Goal: Task Accomplishment & Management: Manage account settings

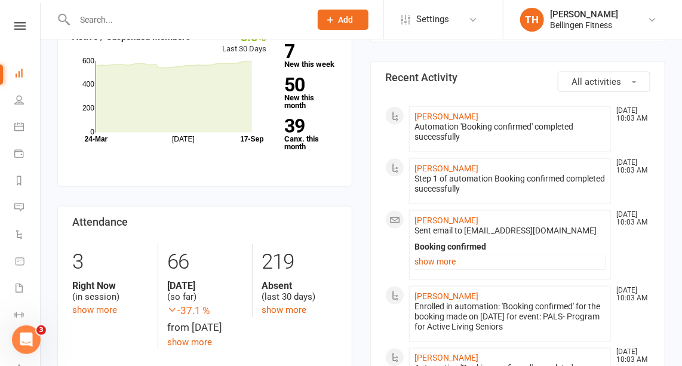
scroll to position [465, 0]
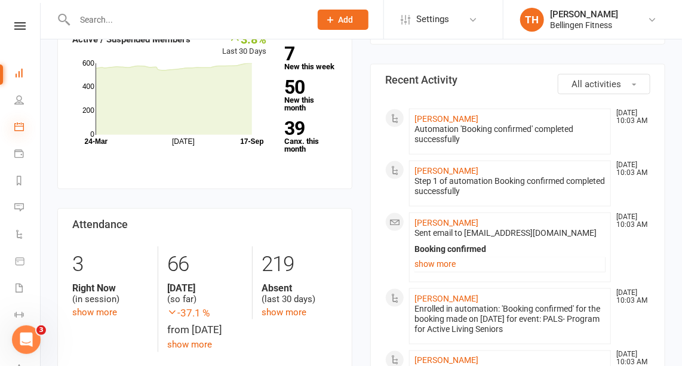
click at [23, 124] on icon at bounding box center [19, 127] width 10 height 10
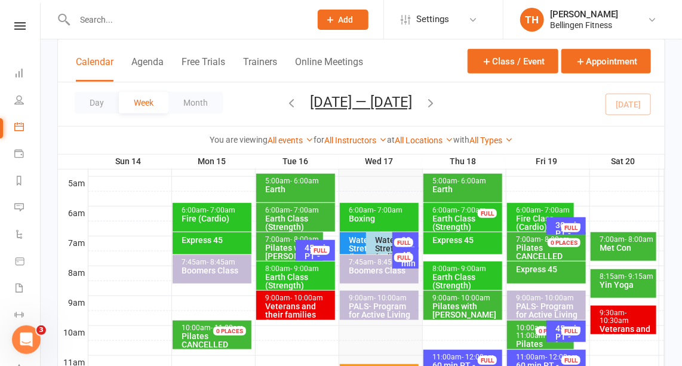
scroll to position [211, 0]
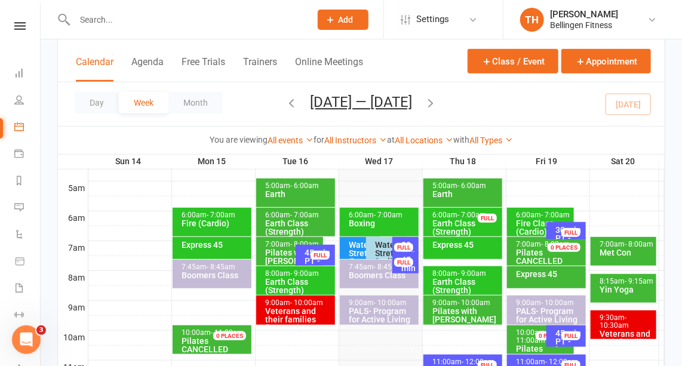
click at [625, 258] on div "7:00am - 8:00am Met Con" at bounding box center [624, 251] width 66 height 29
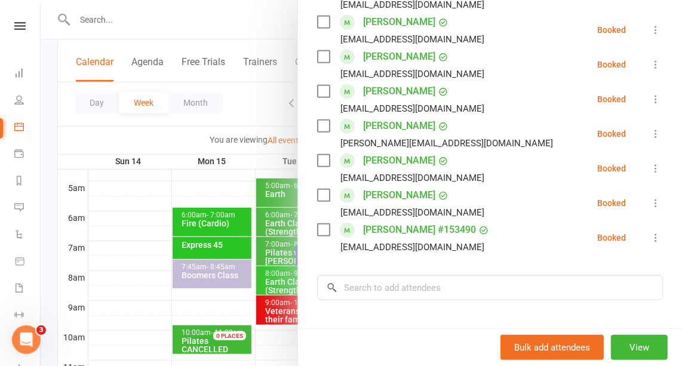
scroll to position [0, 0]
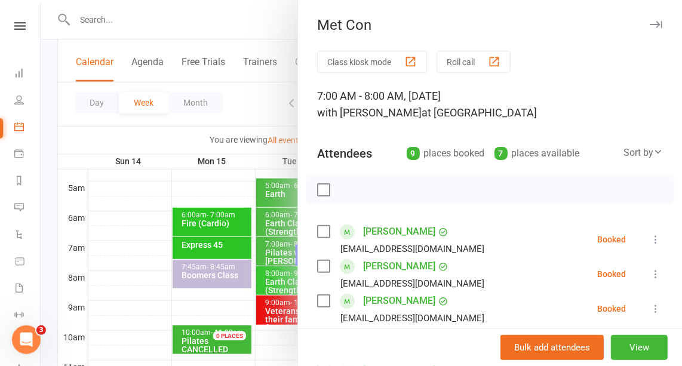
click at [650, 25] on icon "button" at bounding box center [656, 24] width 13 height 7
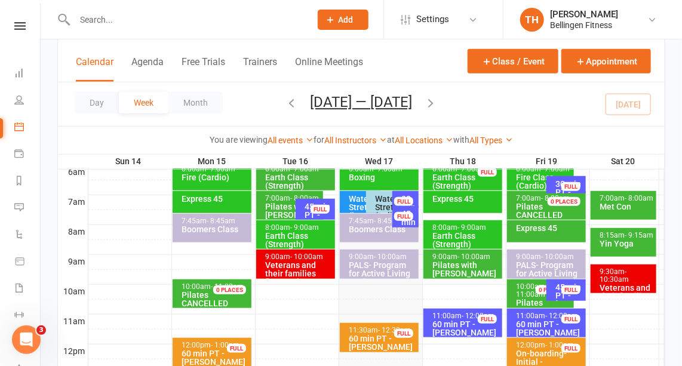
scroll to position [260, 0]
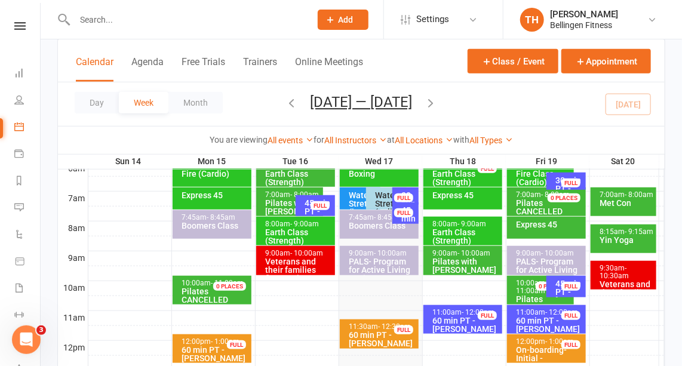
click at [627, 271] on span "- 10:30am" at bounding box center [614, 272] width 29 height 16
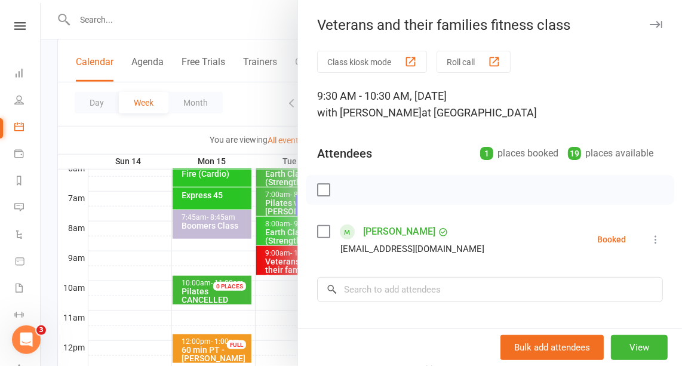
click at [650, 23] on icon "button" at bounding box center [656, 24] width 13 height 7
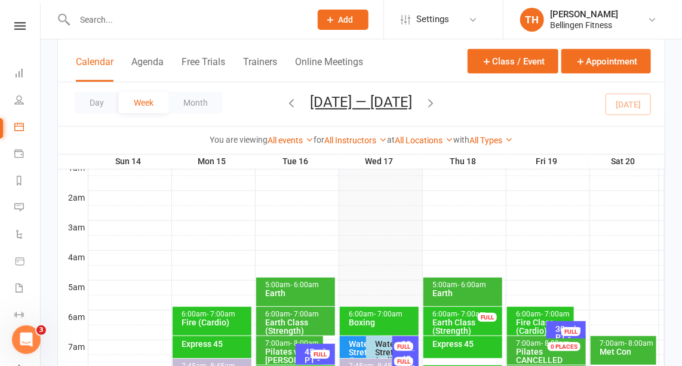
scroll to position [111, 0]
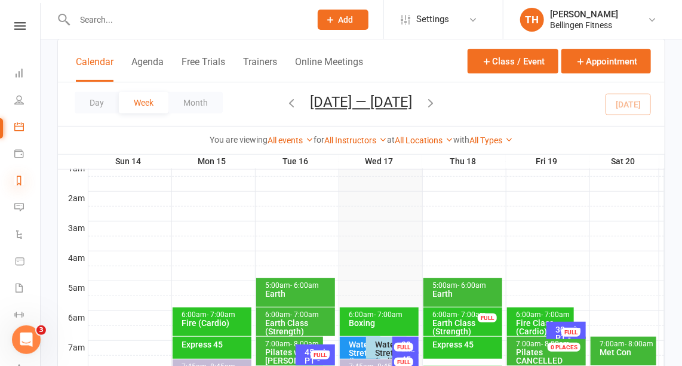
click at [21, 179] on icon at bounding box center [19, 181] width 10 height 10
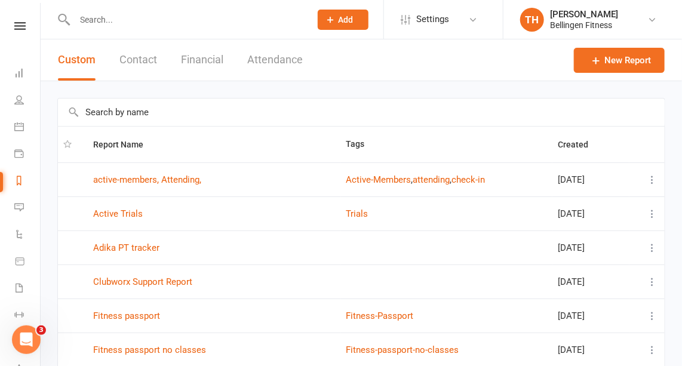
scroll to position [225, 0]
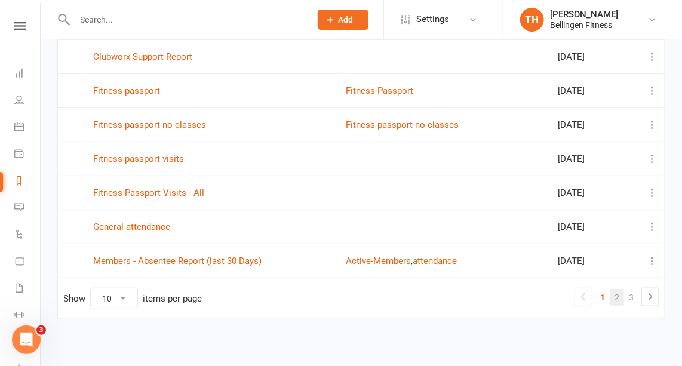
click at [621, 292] on link "2" at bounding box center [617, 297] width 14 height 17
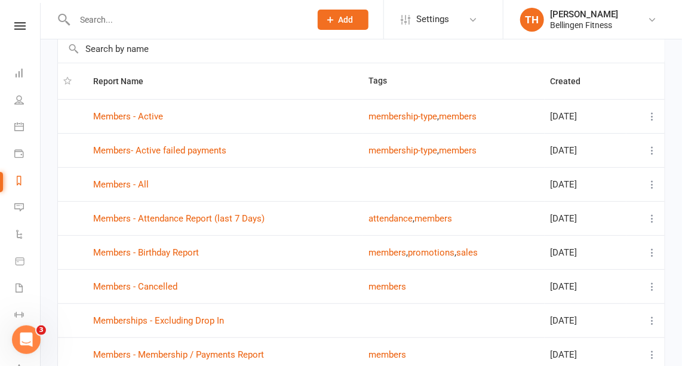
scroll to position [0, 0]
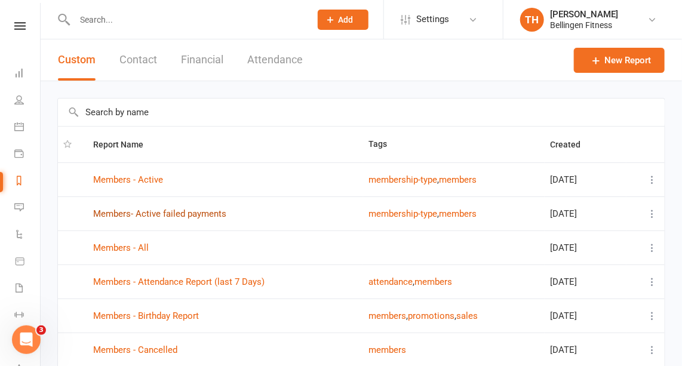
click at [186, 214] on link "Members- Active failed payments" at bounding box center [159, 213] width 133 height 11
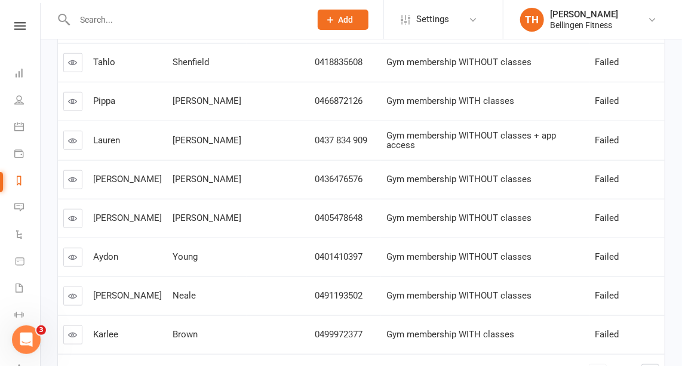
scroll to position [277, 0]
click at [71, 329] on icon at bounding box center [73, 333] width 9 height 9
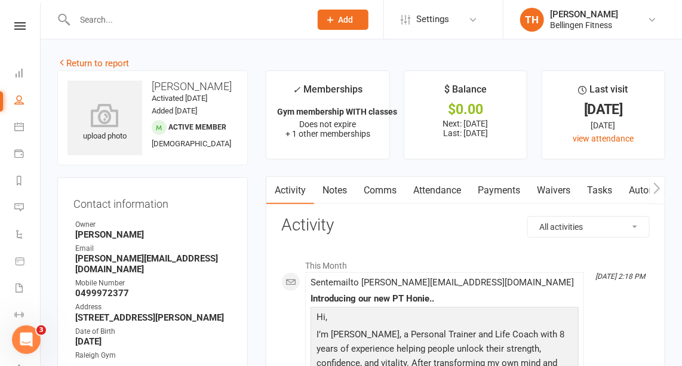
click at [497, 194] on link "Payments" at bounding box center [499, 190] width 59 height 27
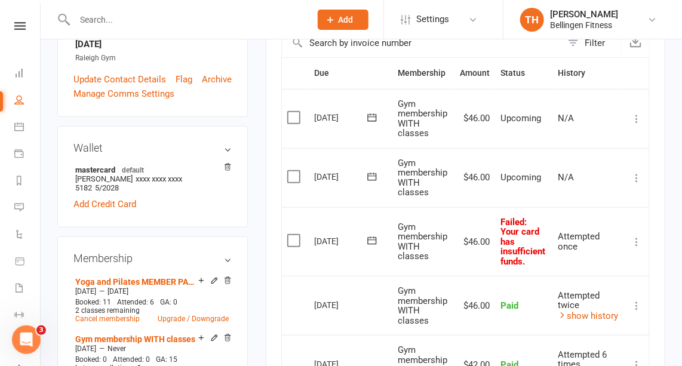
scroll to position [298, 0]
click at [374, 238] on icon at bounding box center [372, 240] width 12 height 12
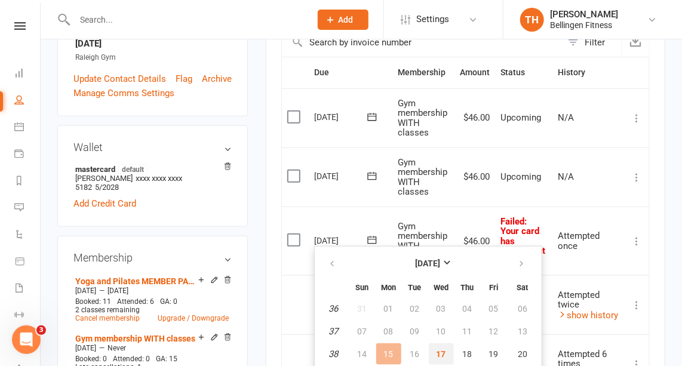
click at [443, 350] on span "17" at bounding box center [442, 354] width 10 height 10
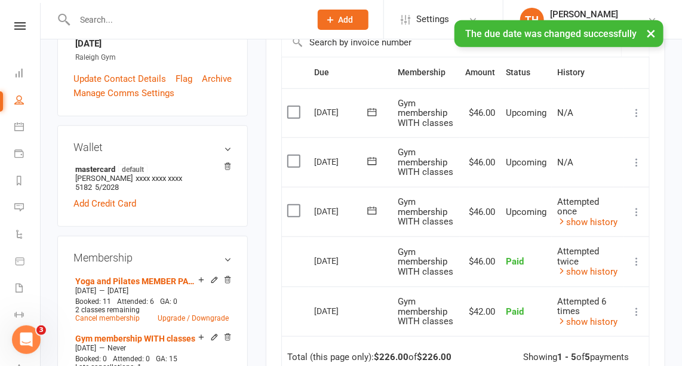
scroll to position [0, 0]
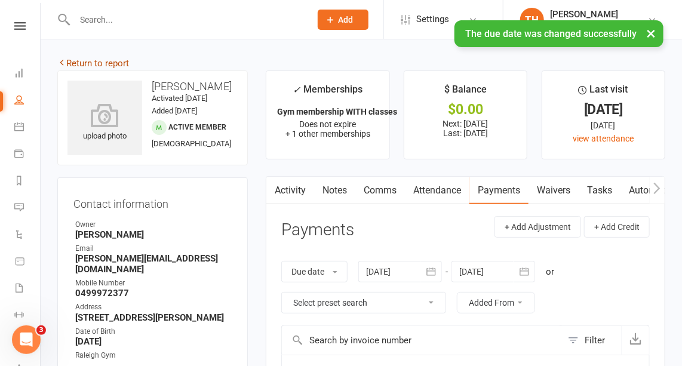
click at [124, 64] on link "Return to report" at bounding box center [93, 63] width 72 height 11
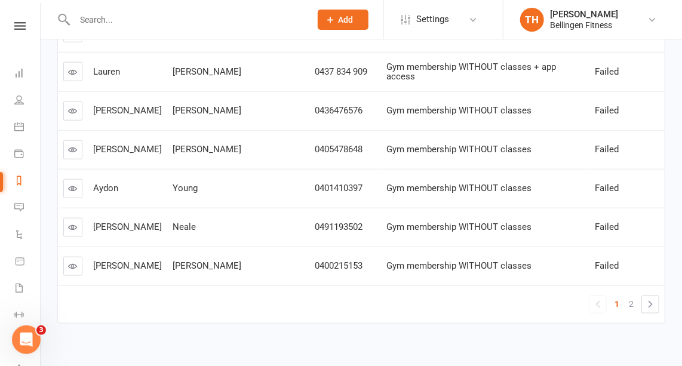
scroll to position [352, 0]
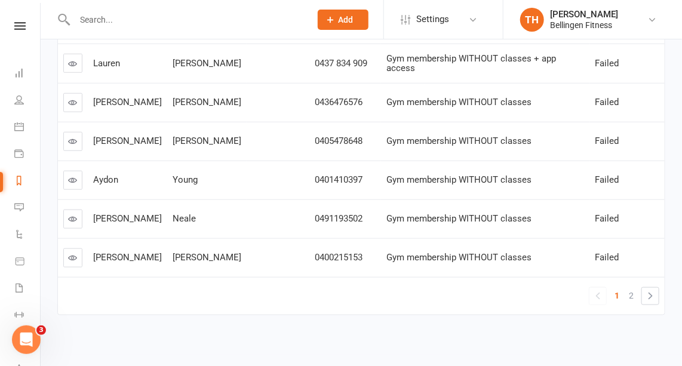
click at [76, 253] on icon at bounding box center [73, 257] width 9 height 9
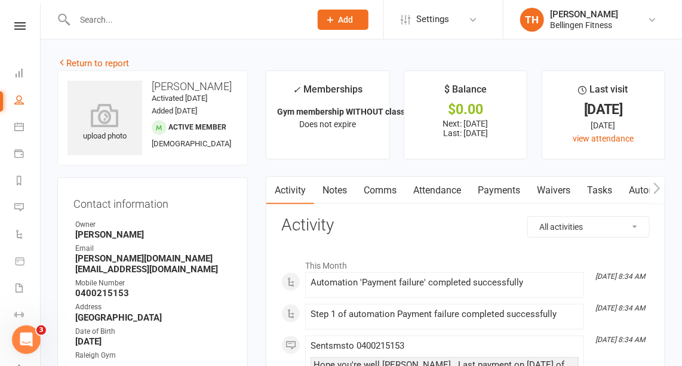
click at [504, 188] on link "Payments" at bounding box center [499, 190] width 59 height 27
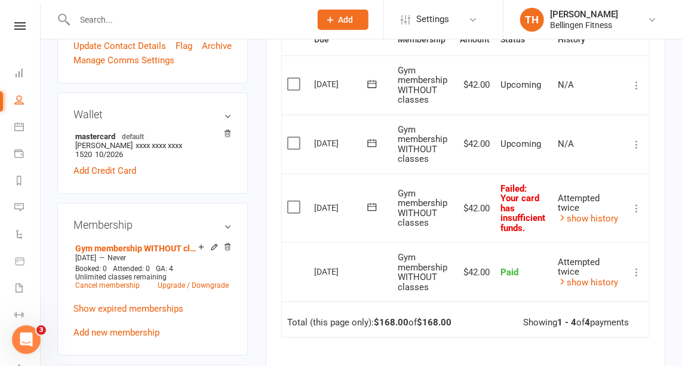
scroll to position [330, 0]
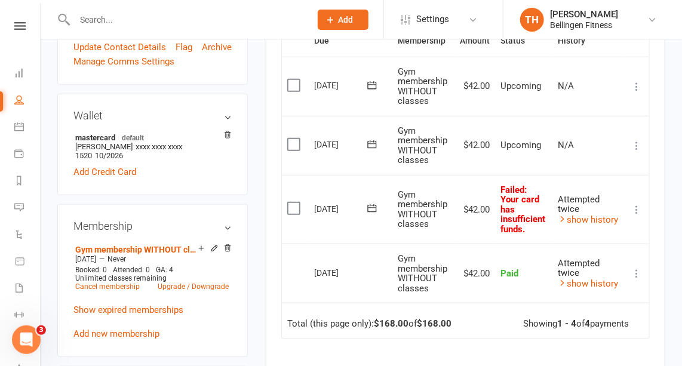
click at [370, 205] on icon at bounding box center [372, 208] width 9 height 8
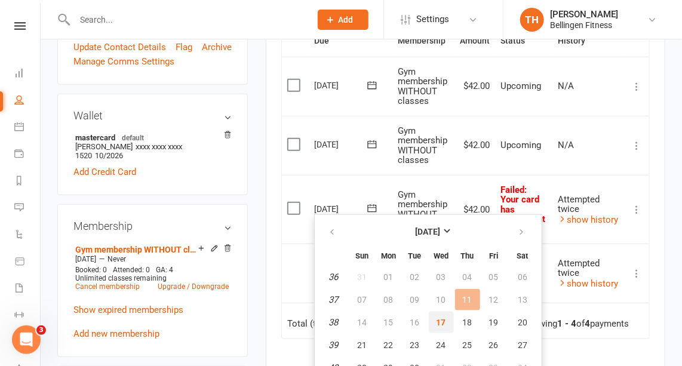
click at [437, 321] on span "17" at bounding box center [442, 323] width 10 height 10
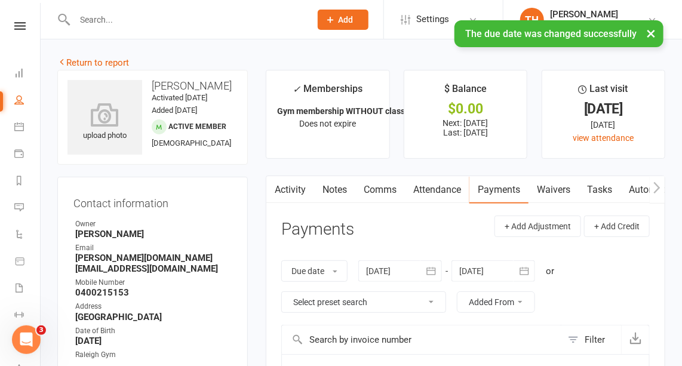
scroll to position [0, 0]
click at [116, 59] on link "Return to report" at bounding box center [93, 63] width 72 height 11
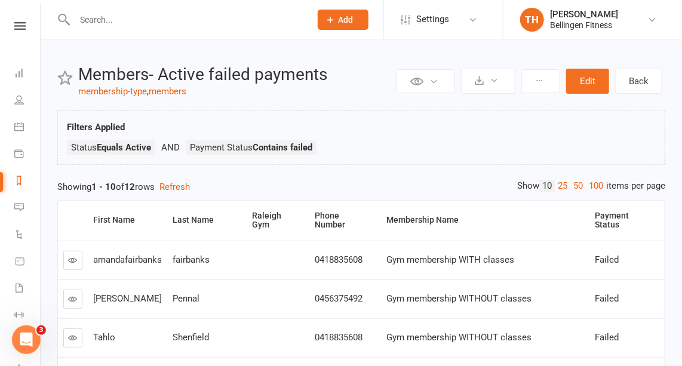
scroll to position [352, 0]
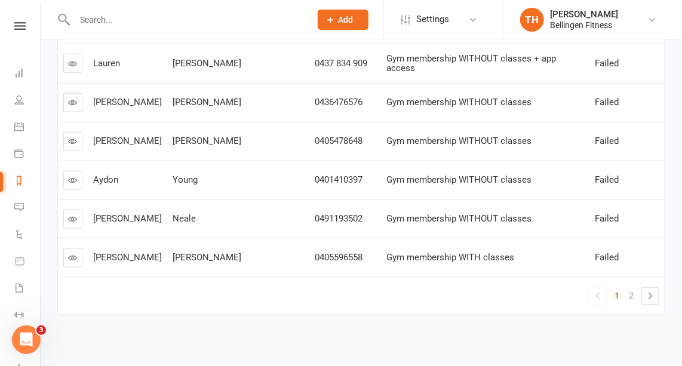
click at [72, 253] on icon at bounding box center [73, 257] width 9 height 9
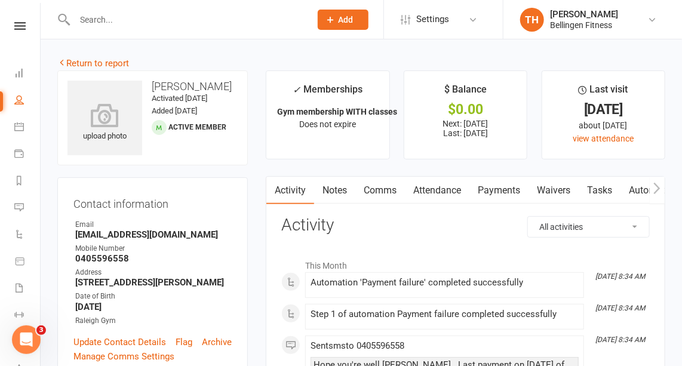
click at [498, 186] on link "Payments" at bounding box center [499, 190] width 59 height 27
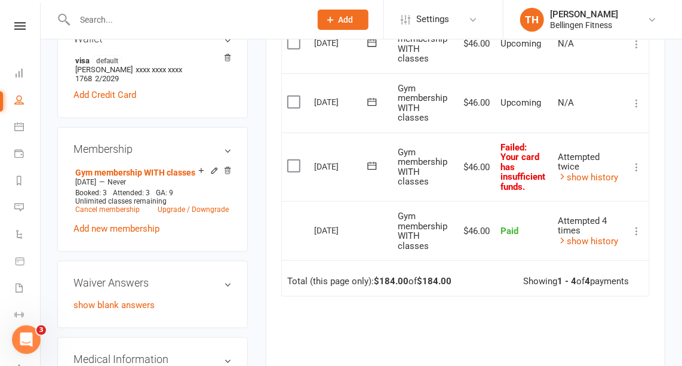
scroll to position [364, 0]
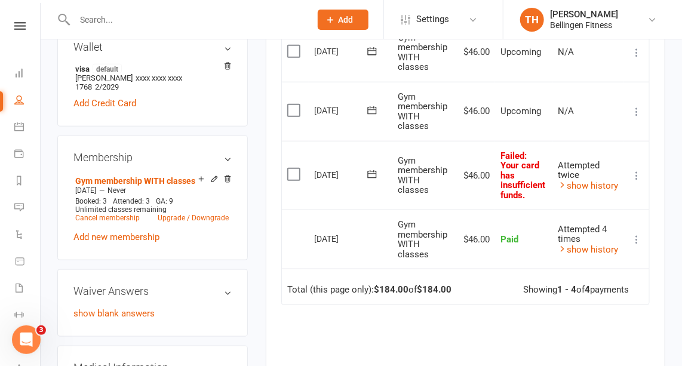
click at [372, 171] on icon at bounding box center [372, 174] width 9 height 8
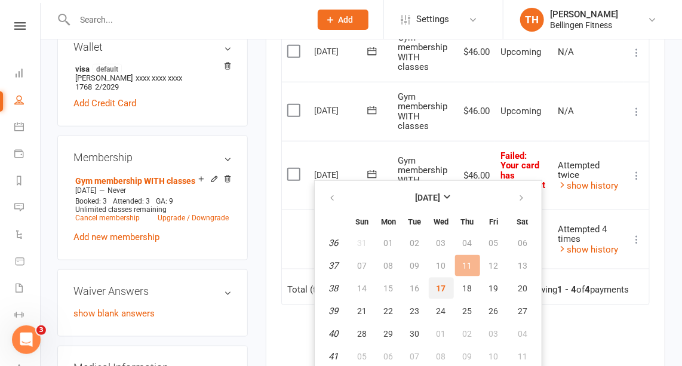
click at [444, 284] on span "17" at bounding box center [442, 289] width 10 height 10
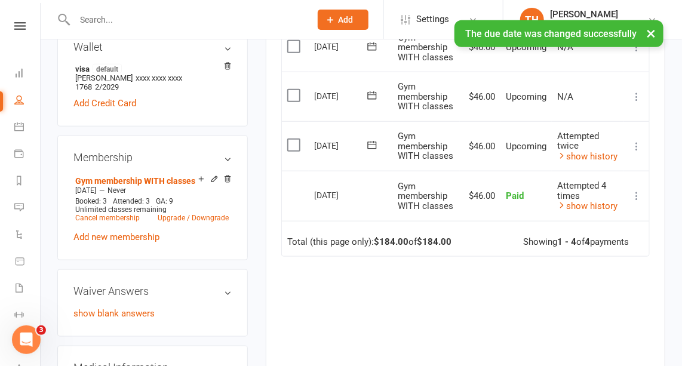
scroll to position [0, 0]
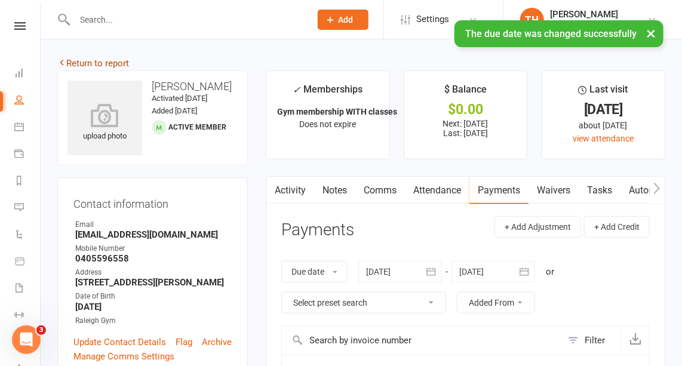
click at [96, 64] on link "Return to report" at bounding box center [93, 63] width 72 height 11
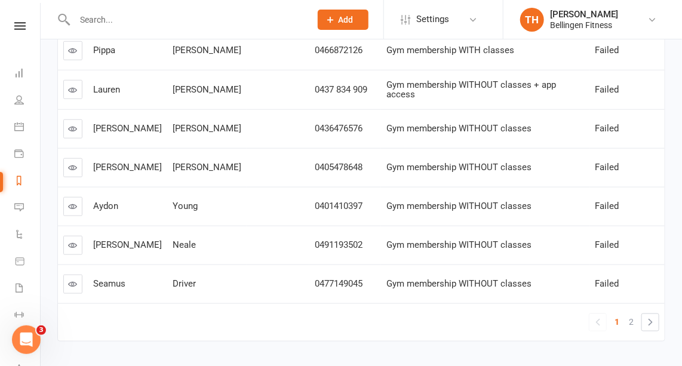
scroll to position [352, 0]
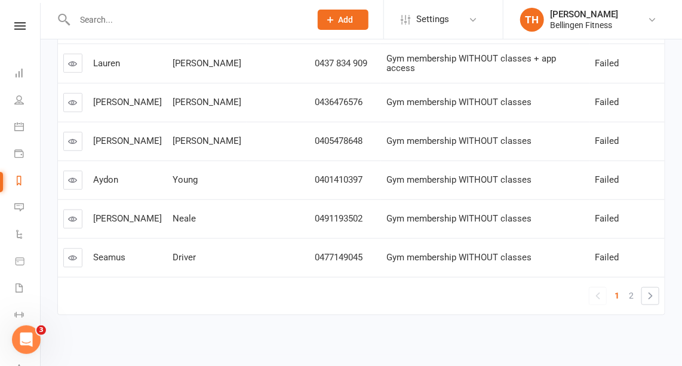
click at [70, 253] on icon at bounding box center [73, 257] width 9 height 9
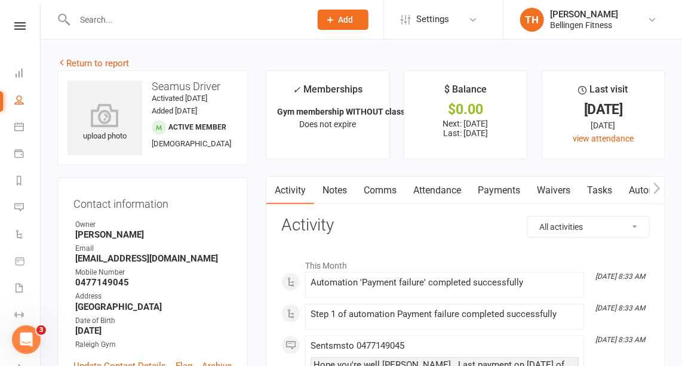
click at [499, 188] on link "Payments" at bounding box center [499, 190] width 59 height 27
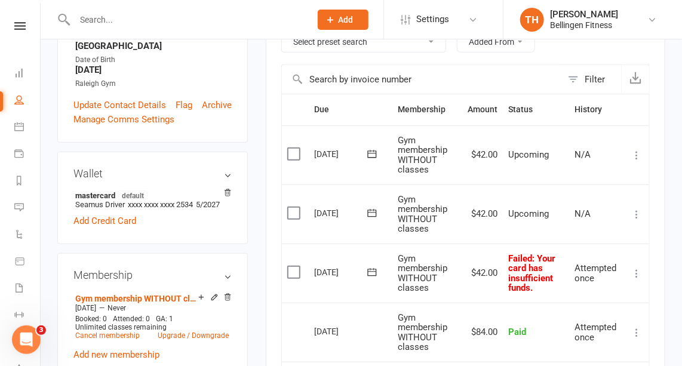
scroll to position [262, 0]
click at [369, 267] on icon at bounding box center [372, 272] width 12 height 12
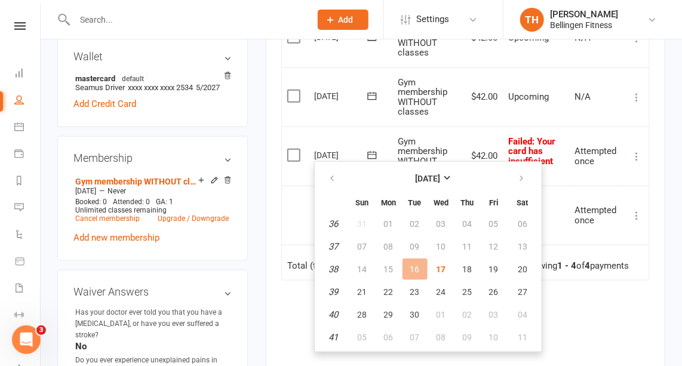
scroll to position [385, 0]
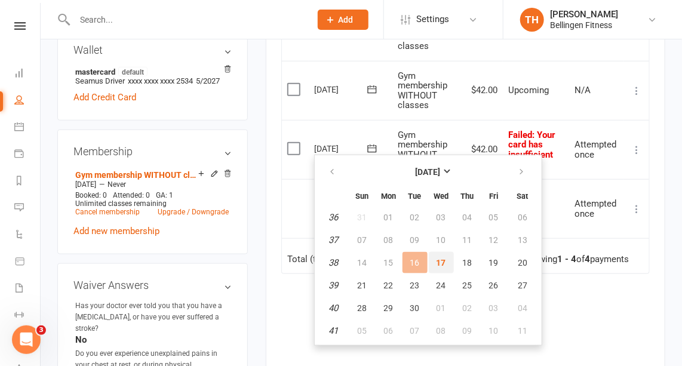
click at [438, 256] on button "17" at bounding box center [441, 263] width 25 height 22
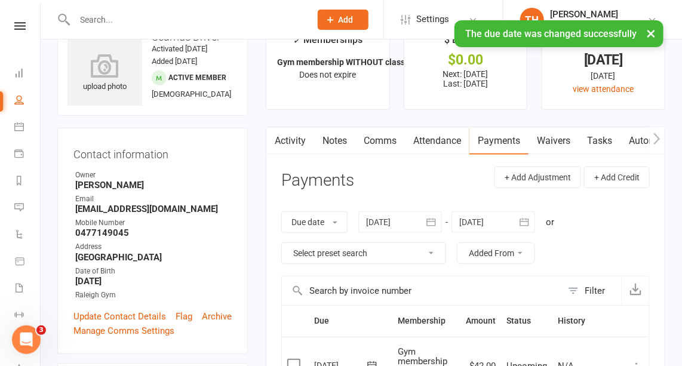
scroll to position [0, 0]
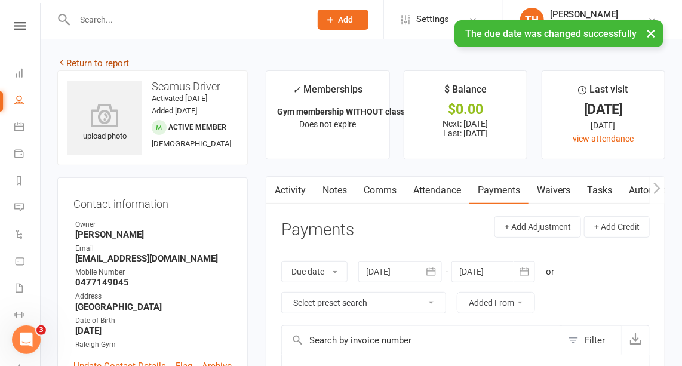
click at [122, 63] on link "Return to report" at bounding box center [93, 63] width 72 height 11
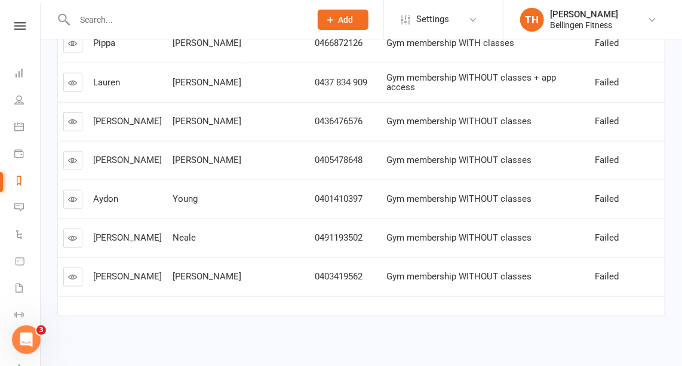
scroll to position [335, 0]
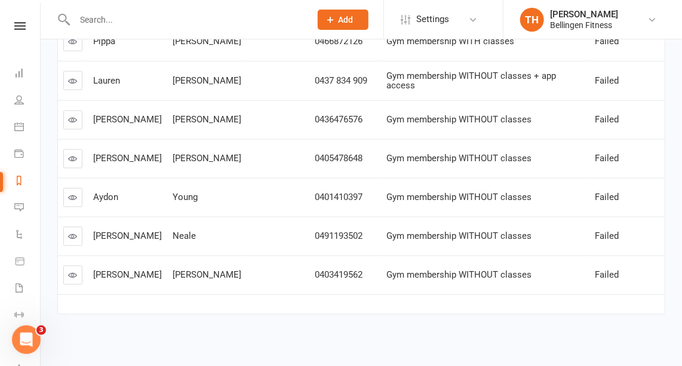
click at [73, 271] on icon at bounding box center [73, 275] width 9 height 9
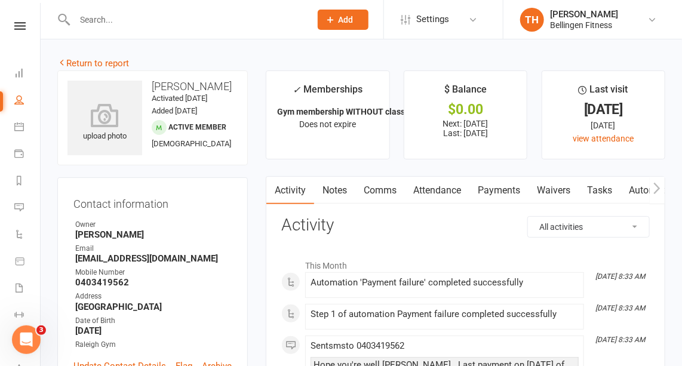
click at [508, 187] on link "Payments" at bounding box center [499, 190] width 59 height 27
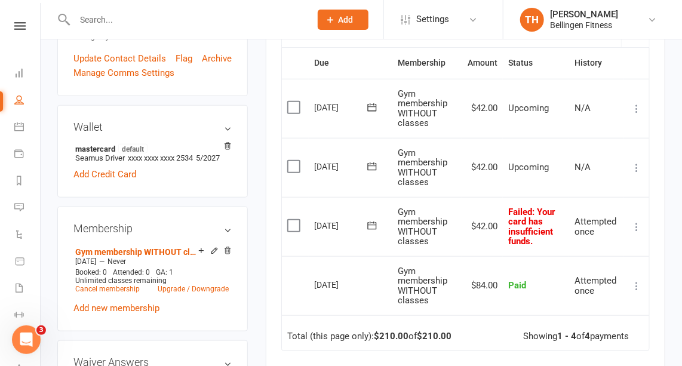
scroll to position [308, 0]
click at [372, 221] on icon at bounding box center [372, 225] width 12 height 12
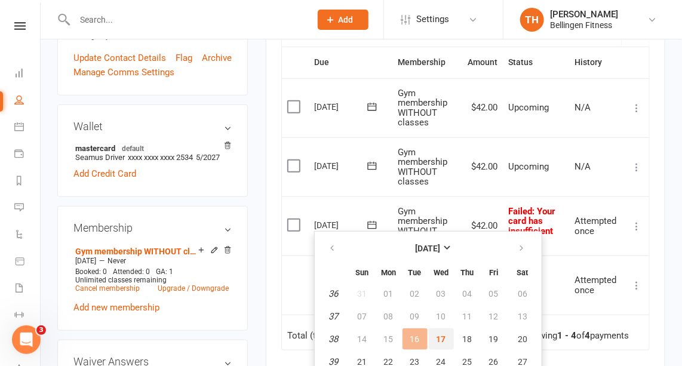
click at [441, 336] on span "17" at bounding box center [442, 340] width 10 height 10
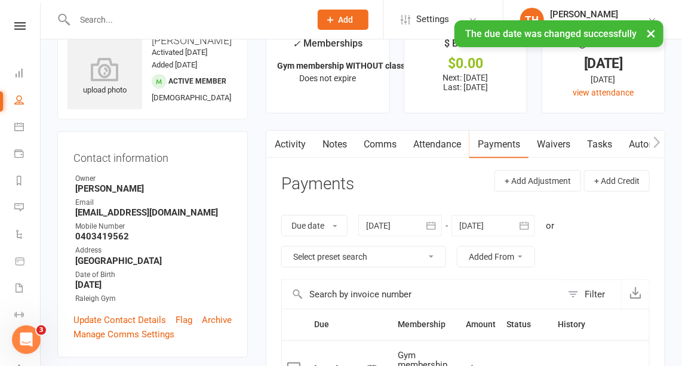
scroll to position [0, 0]
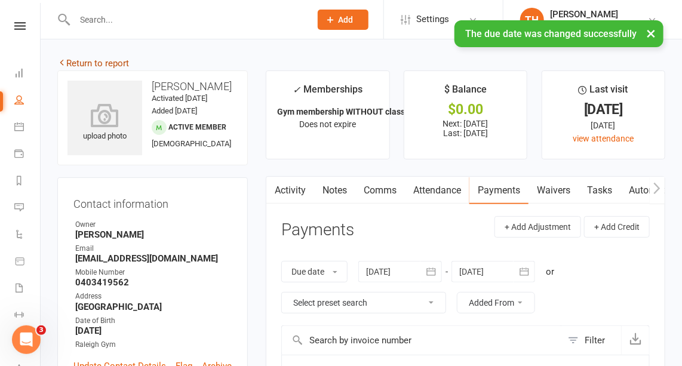
click at [125, 62] on link "Return to report" at bounding box center [93, 63] width 72 height 11
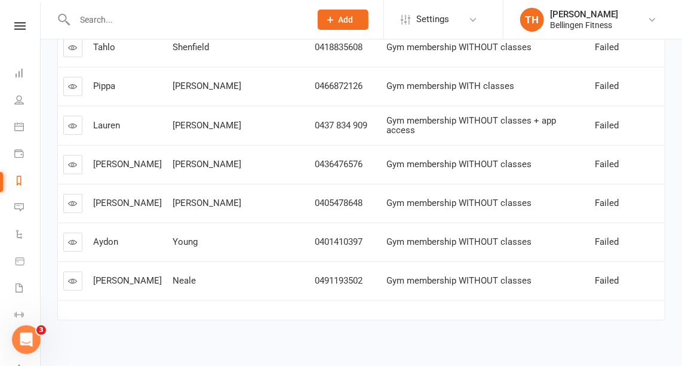
scroll to position [296, 0]
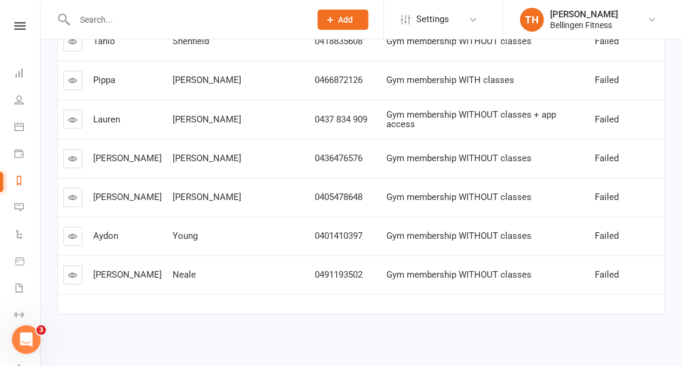
click at [76, 271] on icon at bounding box center [73, 275] width 9 height 9
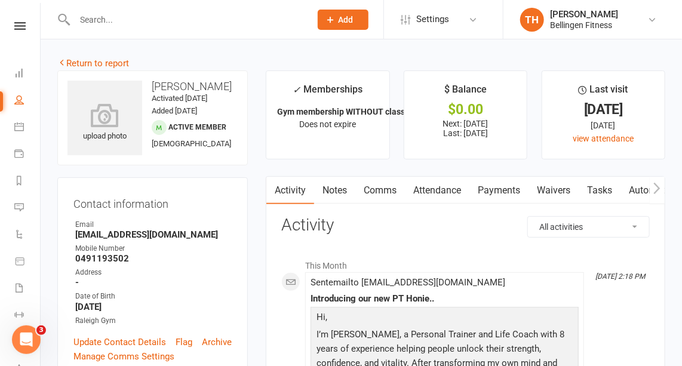
click at [512, 192] on link "Payments" at bounding box center [499, 190] width 59 height 27
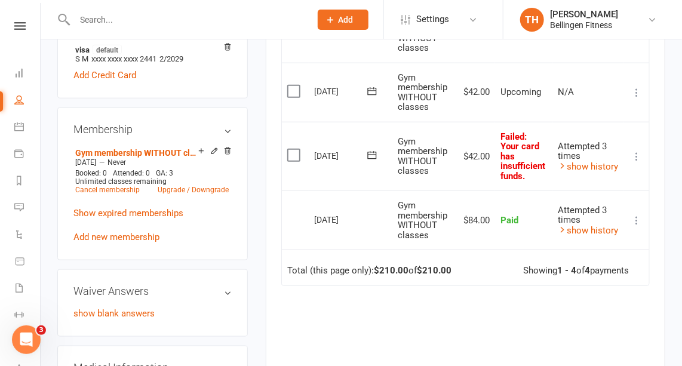
scroll to position [384, 0]
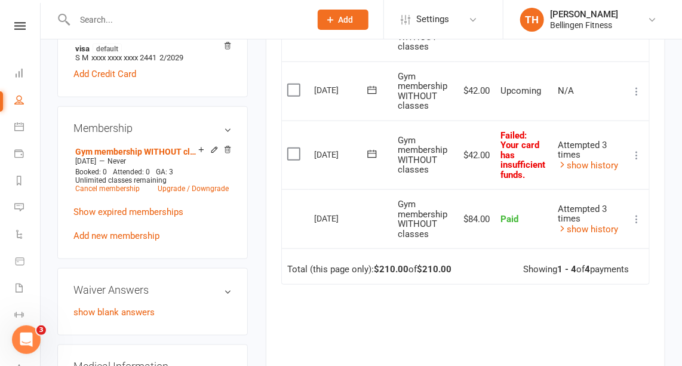
click at [372, 149] on icon at bounding box center [372, 154] width 12 height 12
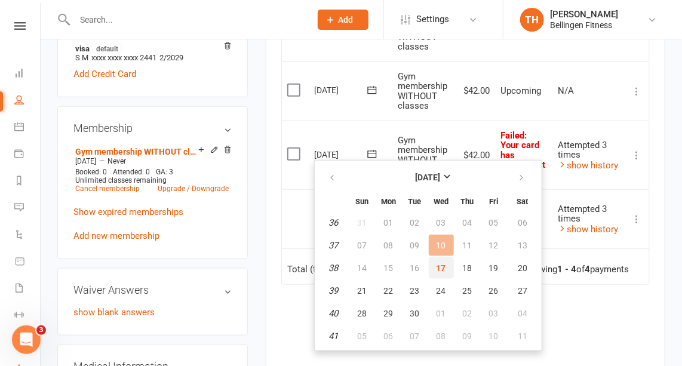
click at [446, 267] on button "17" at bounding box center [441, 268] width 25 height 22
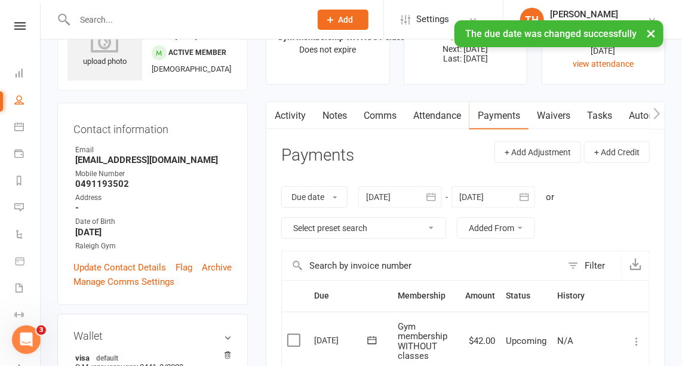
scroll to position [0, 0]
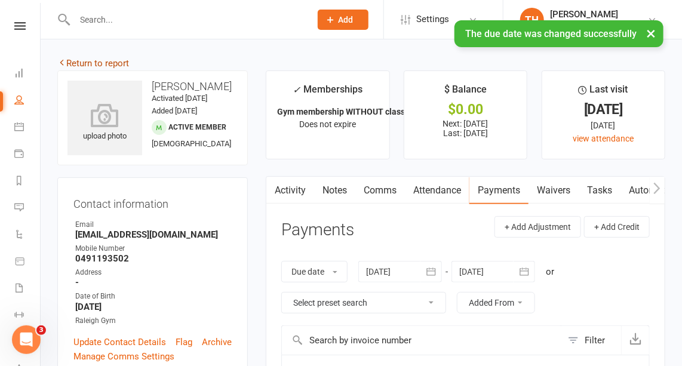
click at [97, 63] on link "Return to report" at bounding box center [93, 63] width 72 height 11
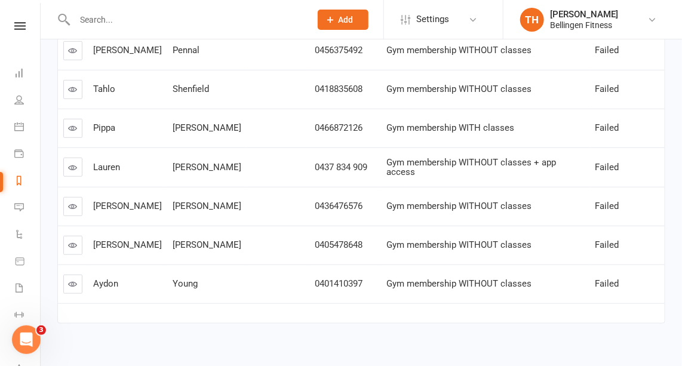
scroll to position [258, 0]
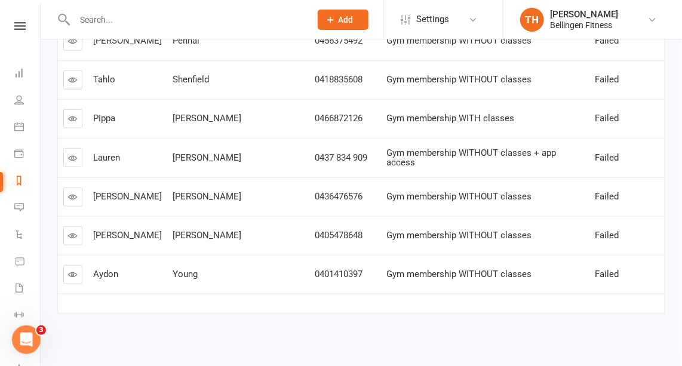
click at [70, 270] on icon at bounding box center [73, 274] width 9 height 9
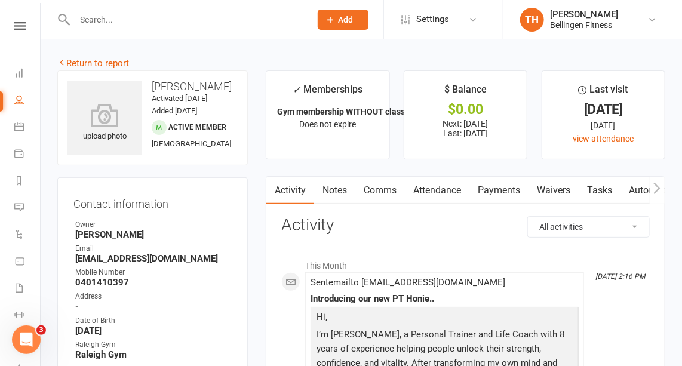
click at [507, 190] on link "Payments" at bounding box center [499, 190] width 59 height 27
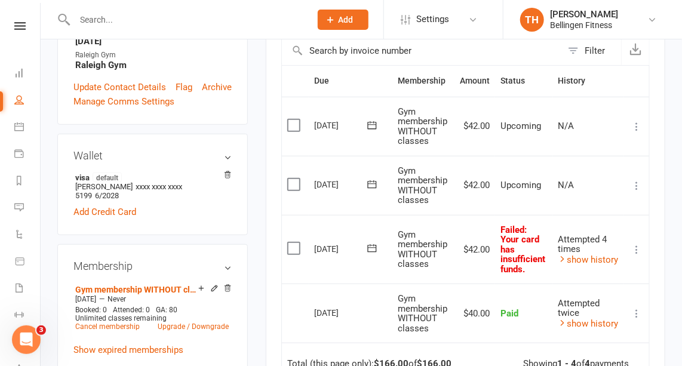
scroll to position [292, 0]
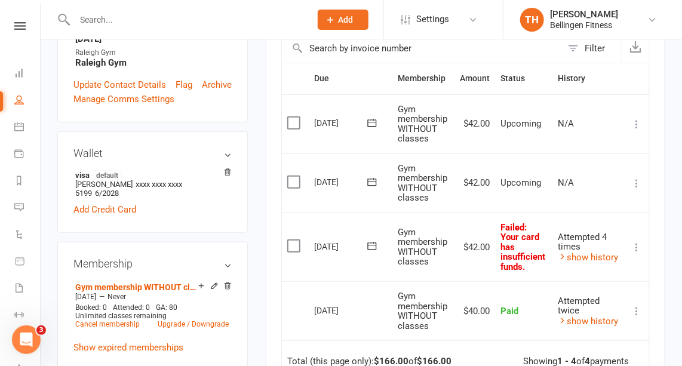
click at [372, 243] on icon at bounding box center [372, 246] width 9 height 8
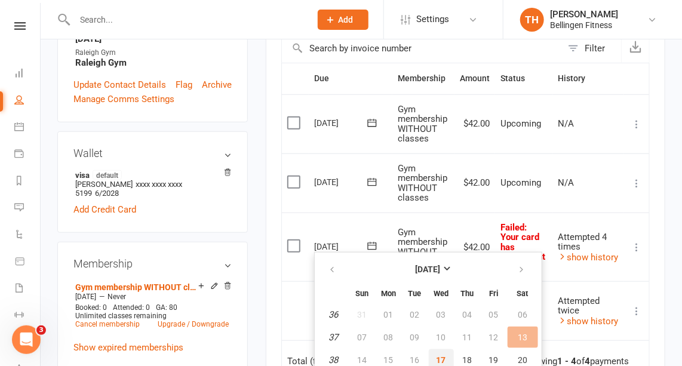
click at [446, 358] on button "17" at bounding box center [441, 360] width 25 height 22
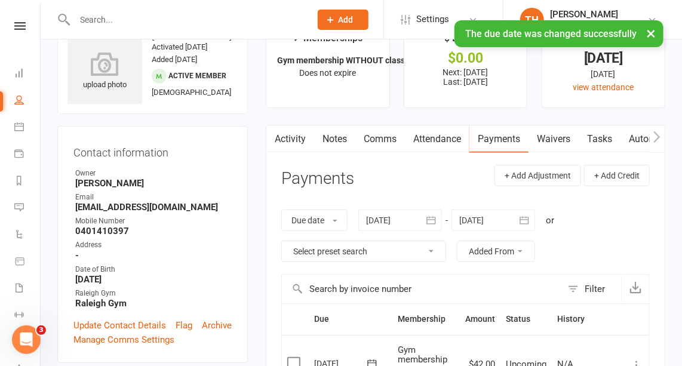
scroll to position [0, 0]
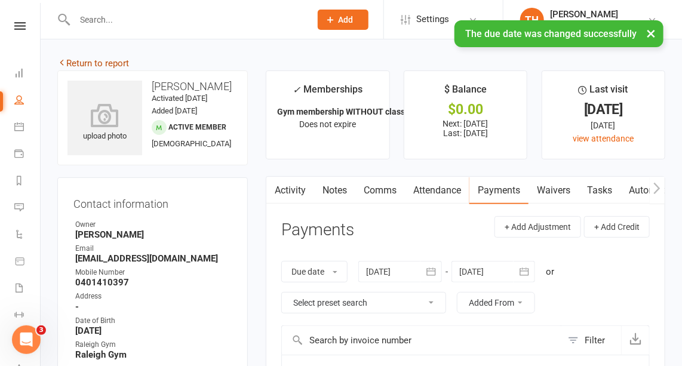
click at [122, 63] on link "Return to report" at bounding box center [93, 63] width 72 height 11
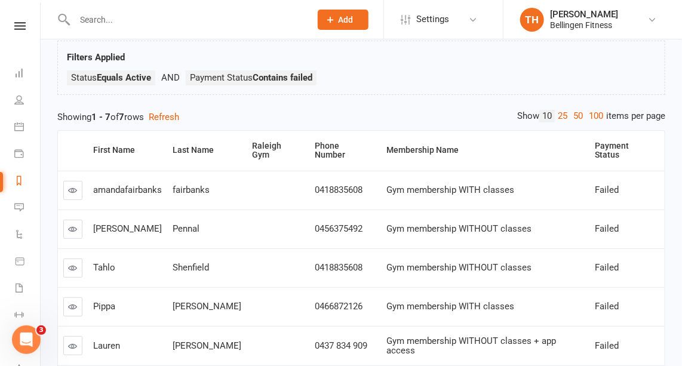
scroll to position [219, 0]
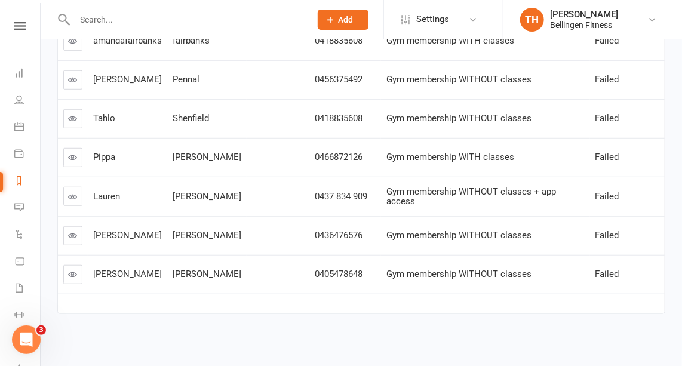
click at [71, 270] on icon at bounding box center [73, 274] width 9 height 9
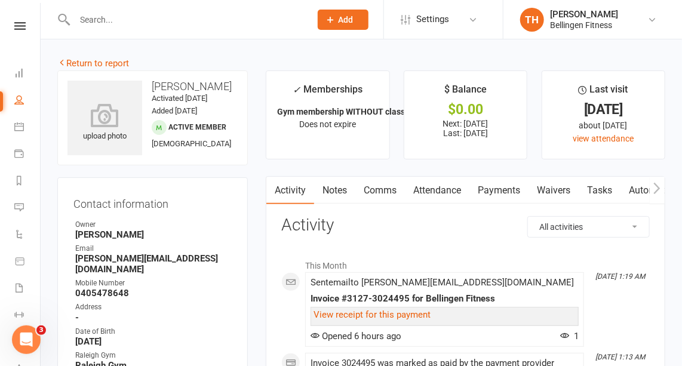
click at [499, 186] on link "Payments" at bounding box center [499, 190] width 59 height 27
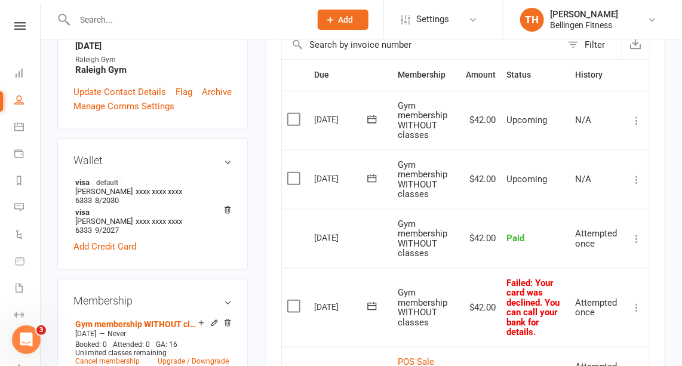
scroll to position [297, 0]
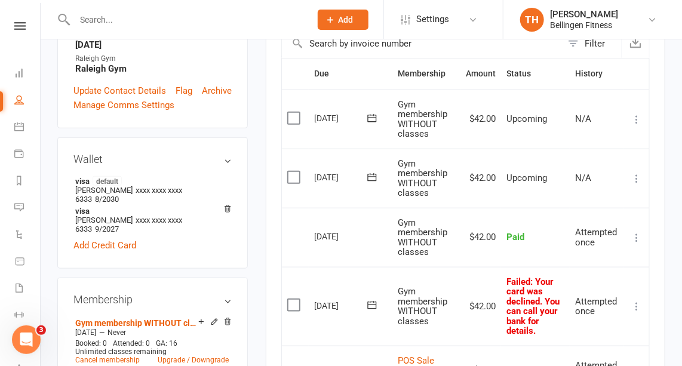
click at [373, 302] on icon at bounding box center [372, 305] width 12 height 12
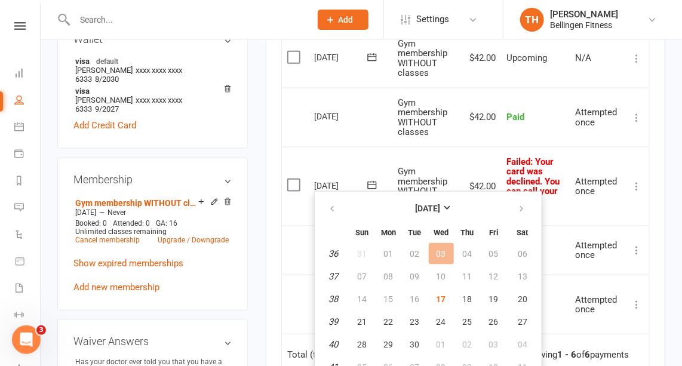
scroll to position [418, 0]
click at [437, 296] on span "17" at bounding box center [442, 299] width 10 height 10
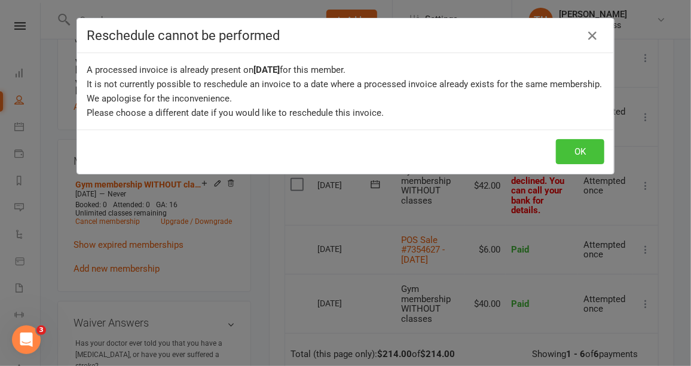
click at [573, 151] on button "OK" at bounding box center [580, 151] width 48 height 25
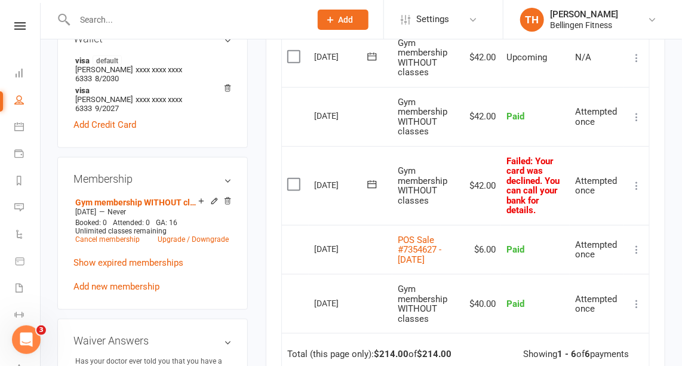
click at [371, 181] on icon at bounding box center [372, 185] width 12 height 12
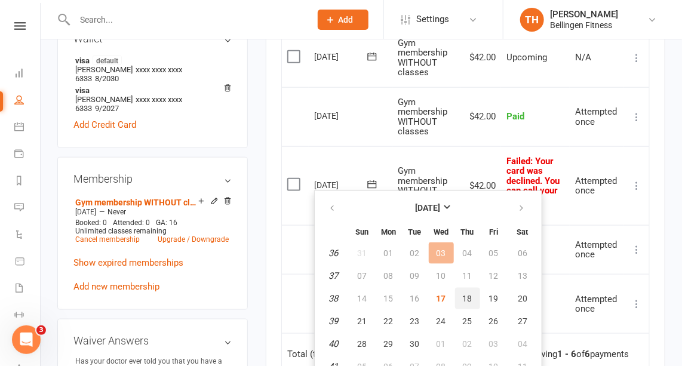
click at [467, 295] on span "18" at bounding box center [468, 299] width 10 height 10
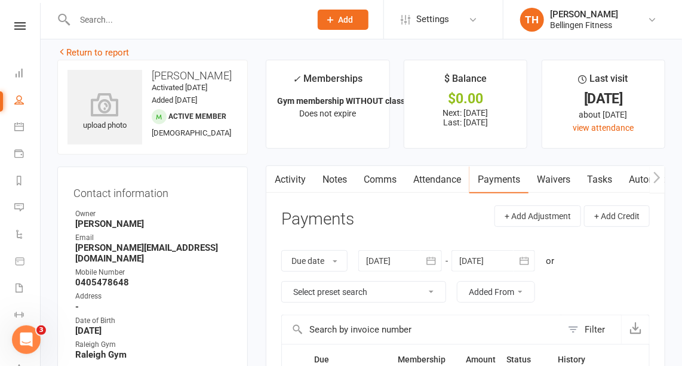
scroll to position [0, 0]
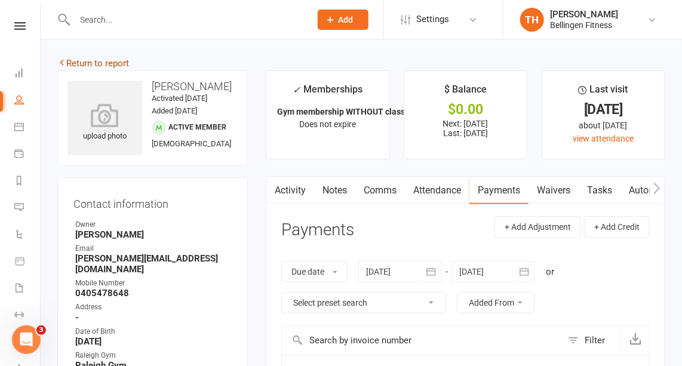
click at [108, 63] on link "Return to report" at bounding box center [93, 63] width 72 height 11
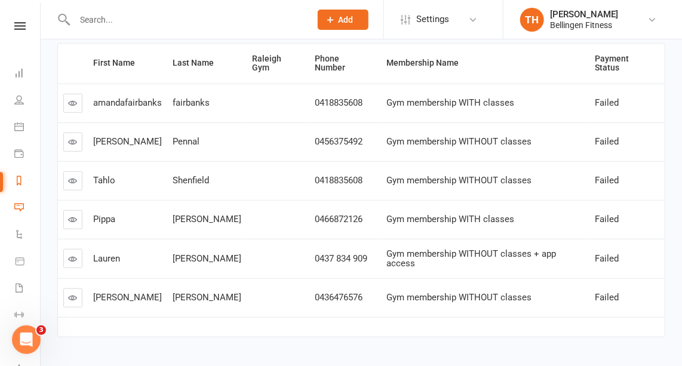
scroll to position [181, 0]
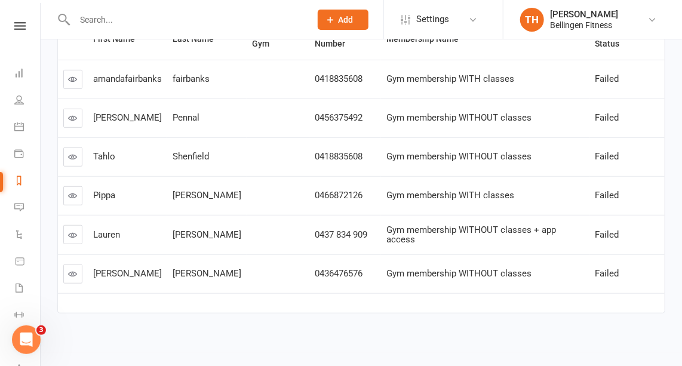
click at [74, 269] on icon at bounding box center [73, 273] width 9 height 9
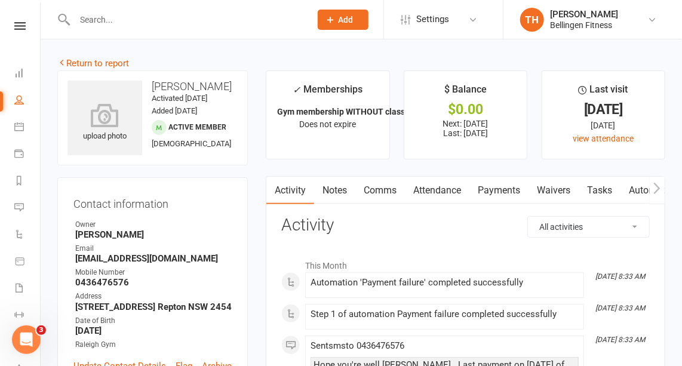
click at [497, 191] on link "Payments" at bounding box center [499, 190] width 59 height 27
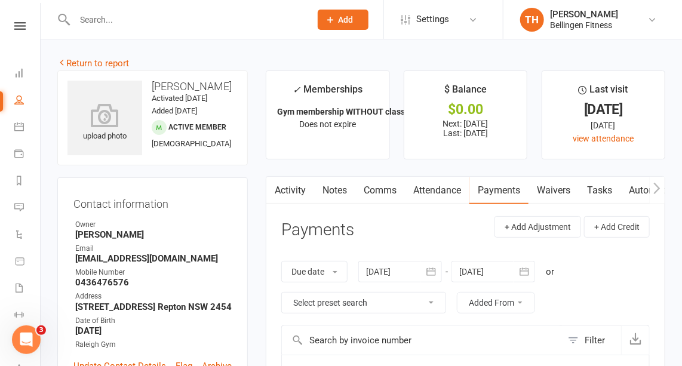
click at [565, 190] on link "Waivers" at bounding box center [554, 190] width 50 height 27
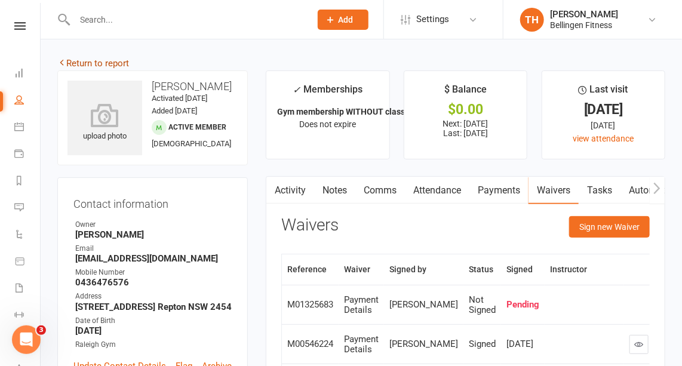
click at [115, 61] on link "Return to report" at bounding box center [93, 63] width 72 height 11
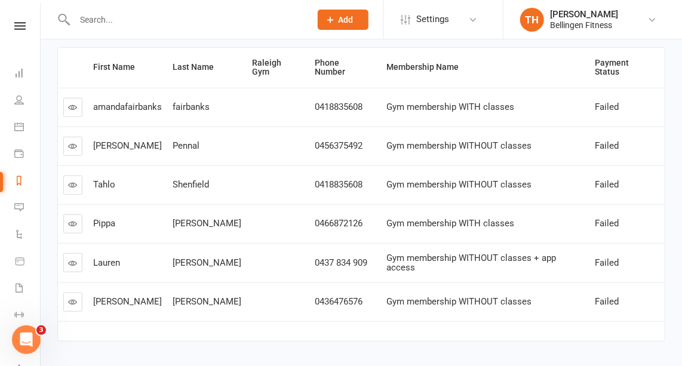
scroll to position [181, 0]
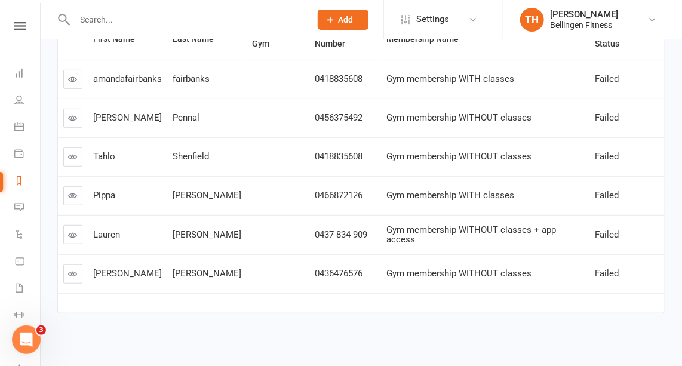
click at [69, 231] on icon at bounding box center [73, 235] width 9 height 9
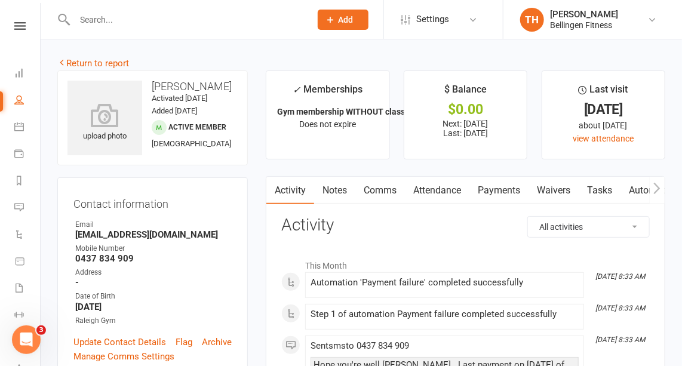
click at [502, 190] on link "Payments" at bounding box center [499, 190] width 59 height 27
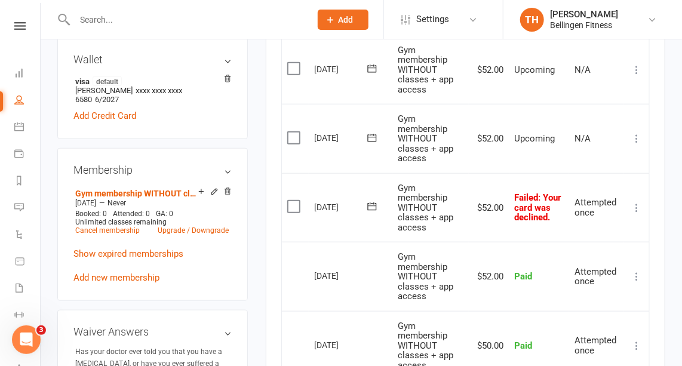
scroll to position [351, 0]
click at [372, 203] on icon at bounding box center [372, 207] width 9 height 8
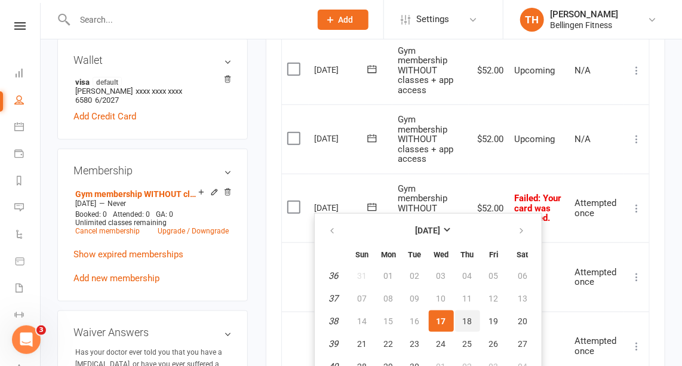
click at [466, 317] on span "18" at bounding box center [468, 322] width 10 height 10
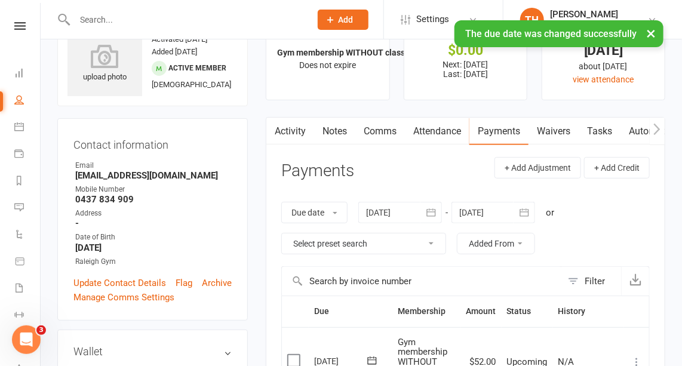
scroll to position [0, 0]
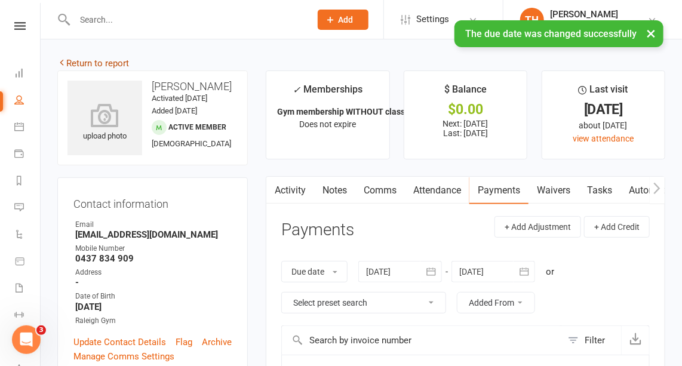
click at [118, 62] on link "Return to report" at bounding box center [93, 63] width 72 height 11
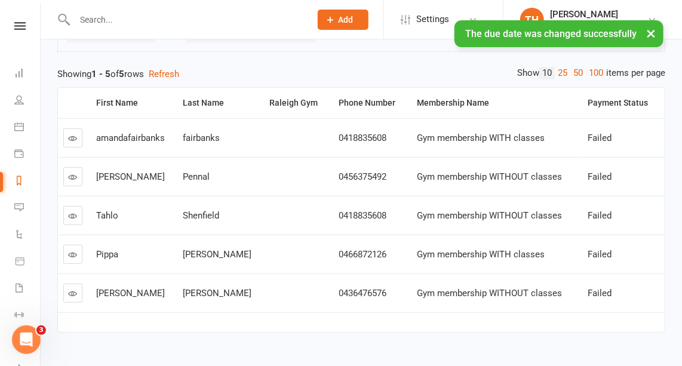
scroll to position [142, 0]
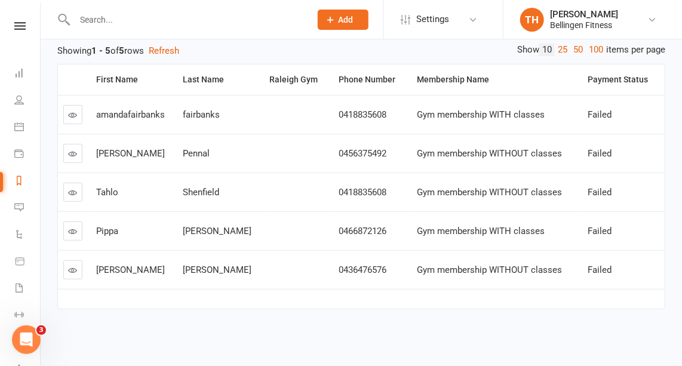
click at [74, 227] on icon at bounding box center [73, 231] width 9 height 9
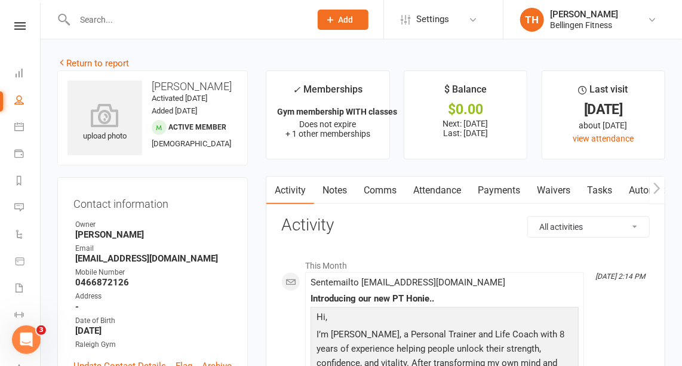
click at [511, 189] on link "Payments" at bounding box center [499, 190] width 59 height 27
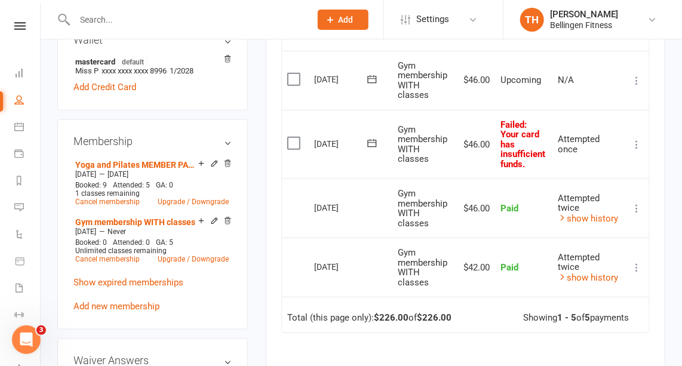
scroll to position [394, 0]
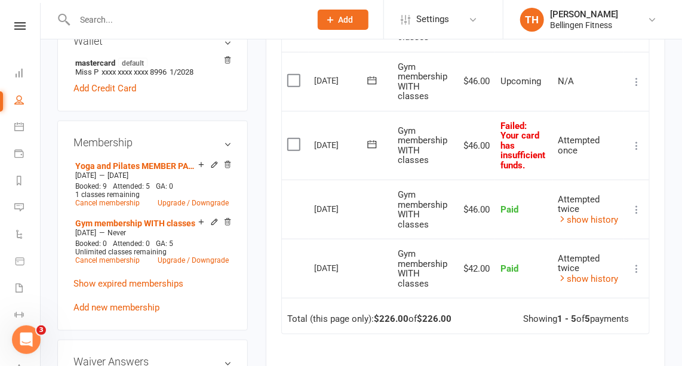
click at [373, 143] on icon at bounding box center [372, 145] width 12 height 12
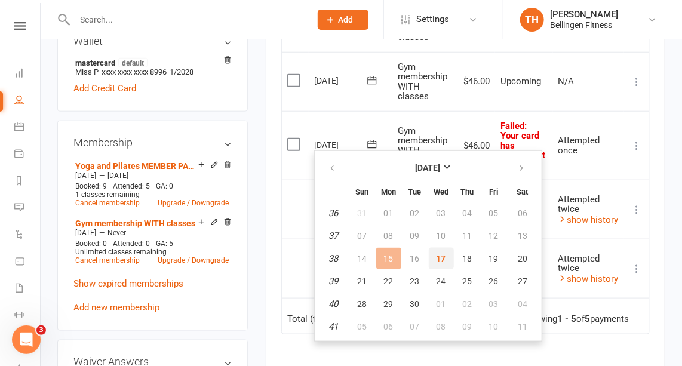
click at [438, 254] on span "17" at bounding box center [442, 259] width 10 height 10
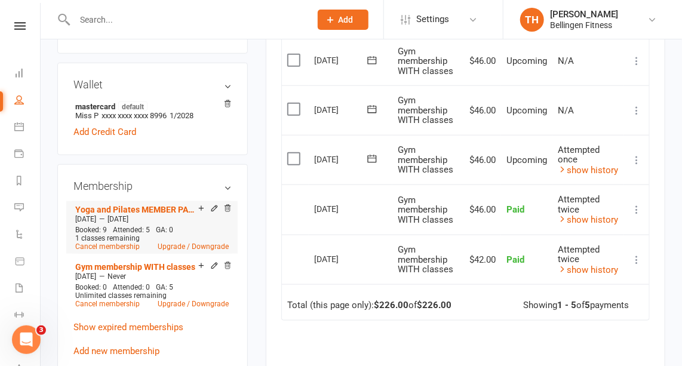
scroll to position [351, 0]
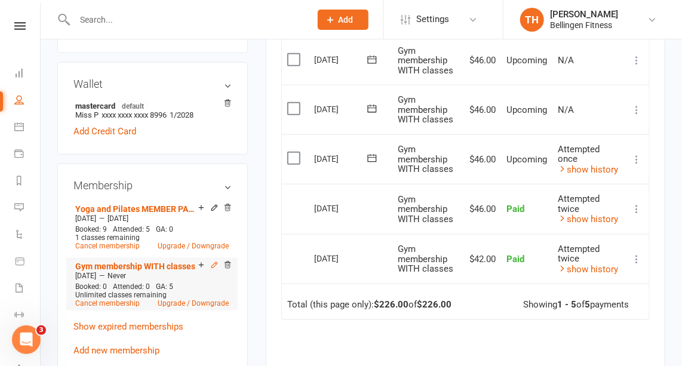
click at [213, 264] on icon at bounding box center [214, 265] width 8 height 8
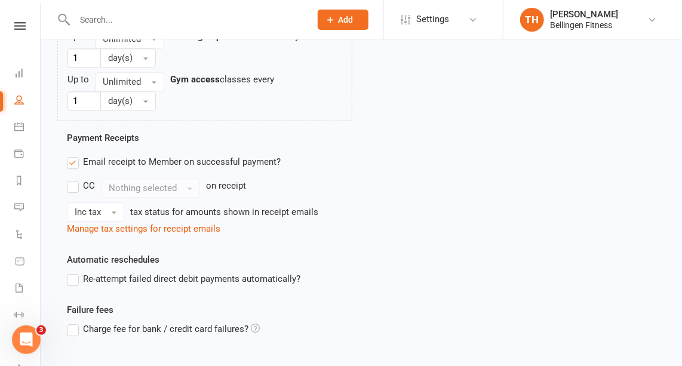
scroll to position [1000, 0]
click at [72, 271] on label "Re-attempt failed direct debit payments automatically?" at bounding box center [184, 278] width 234 height 14
click at [72, 271] on input "Re-attempt failed direct debit payments automatically?" at bounding box center [71, 271] width 8 height 0
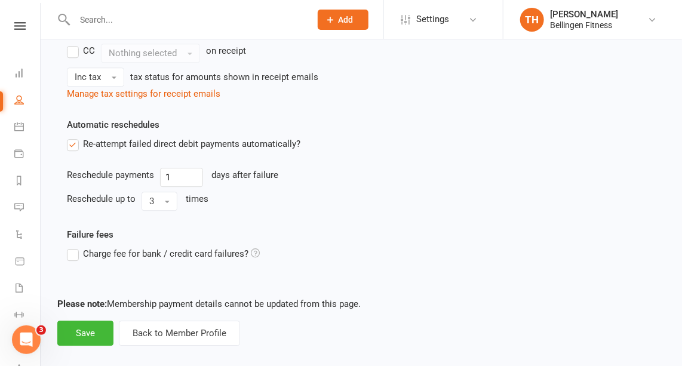
scroll to position [1142, 0]
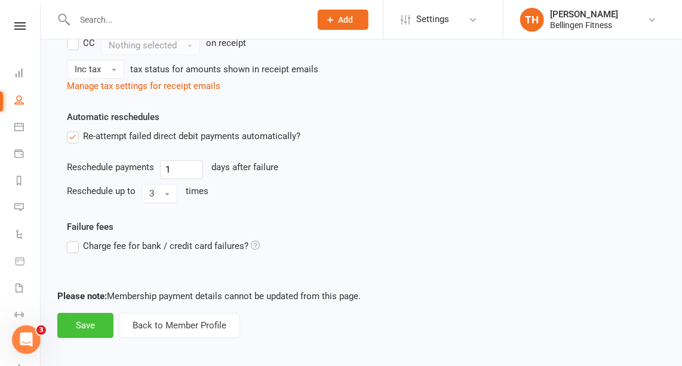
click at [93, 320] on button "Save" at bounding box center [85, 325] width 56 height 25
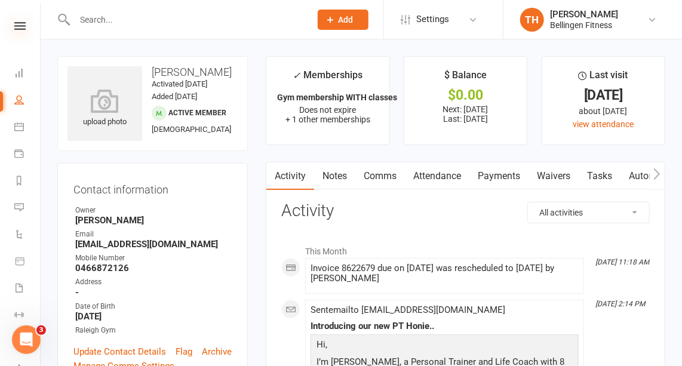
click at [15, 26] on icon at bounding box center [19, 26] width 11 height 8
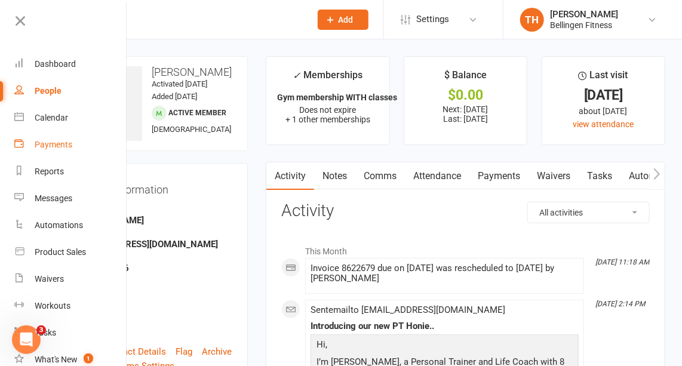
click at [65, 142] on div "Payments" at bounding box center [54, 145] width 38 height 10
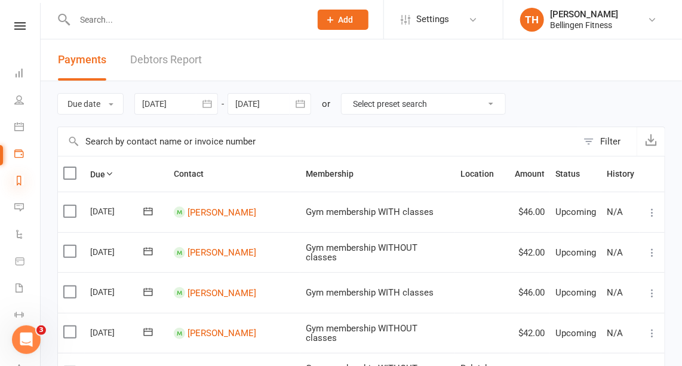
click at [17, 181] on icon at bounding box center [19, 181] width 10 height 10
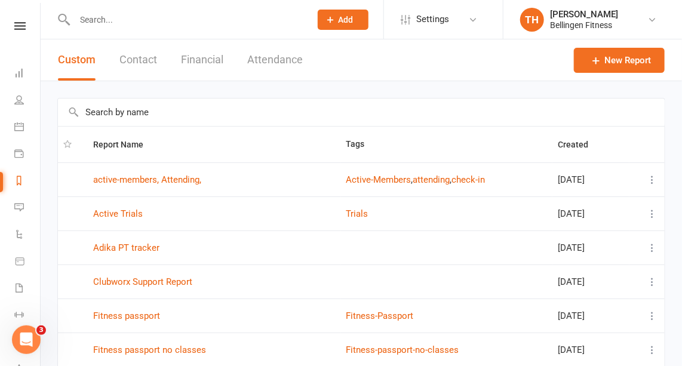
scroll to position [225, 0]
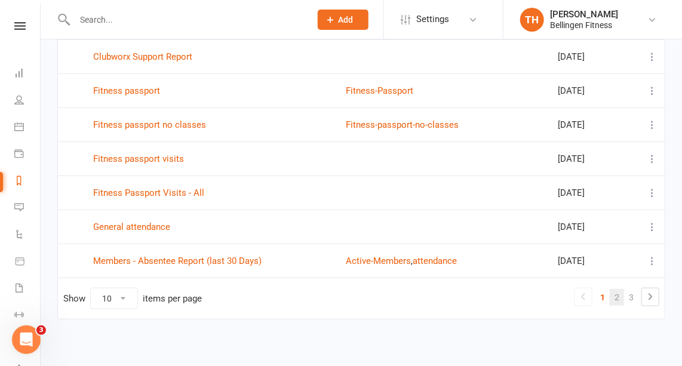
click at [616, 292] on link "2" at bounding box center [617, 297] width 14 height 17
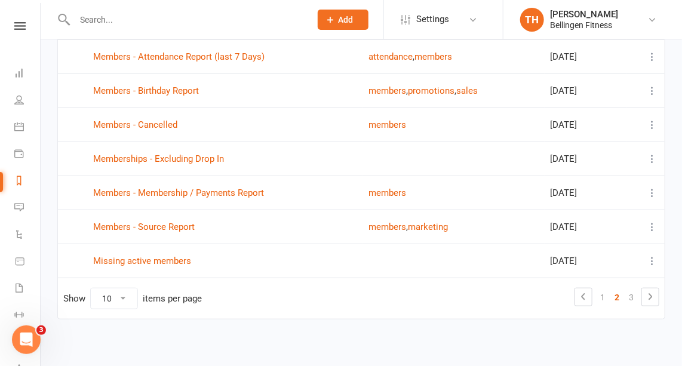
scroll to position [0, 0]
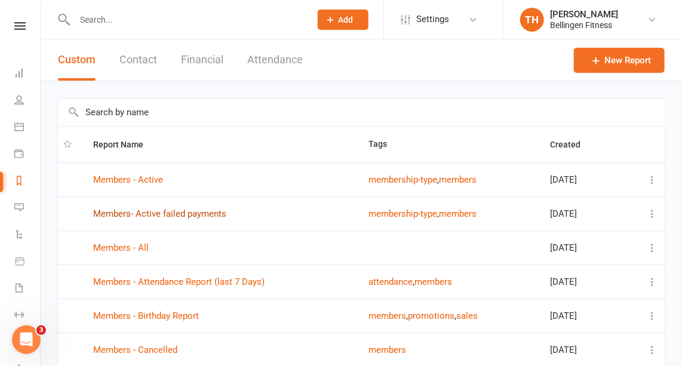
click at [194, 215] on link "Members- Active failed payments" at bounding box center [159, 213] width 133 height 11
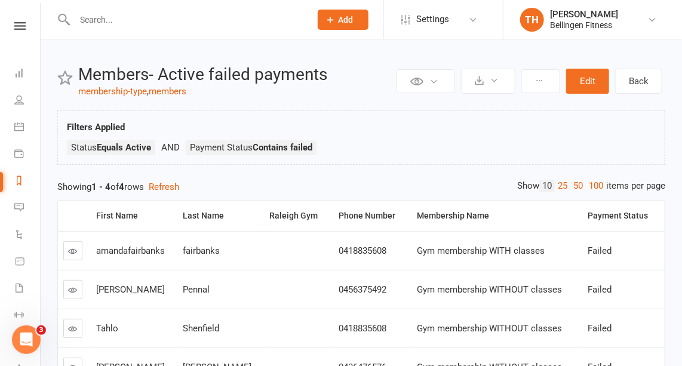
click at [76, 327] on icon at bounding box center [73, 328] width 9 height 9
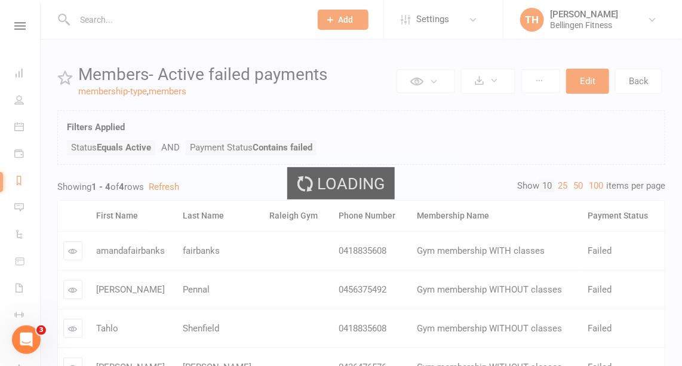
scroll to position [103, 0]
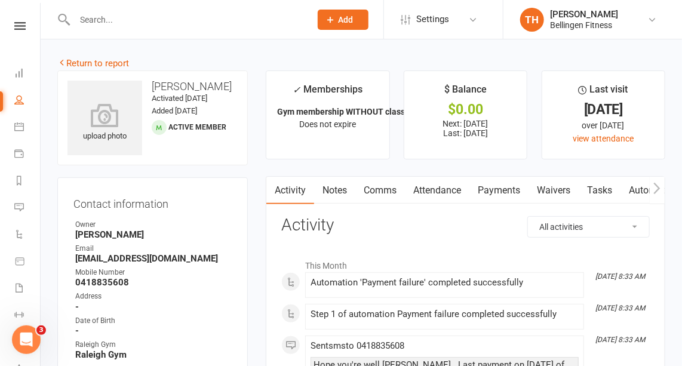
click at [510, 189] on link "Payments" at bounding box center [499, 190] width 59 height 27
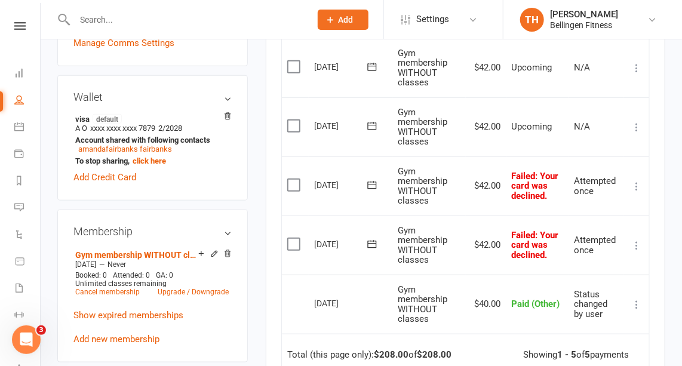
scroll to position [348, 0]
click at [19, 259] on icon at bounding box center [19, 261] width 11 height 11
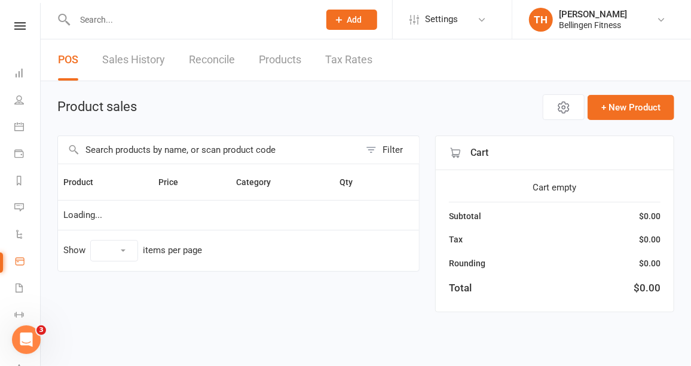
select select "10"
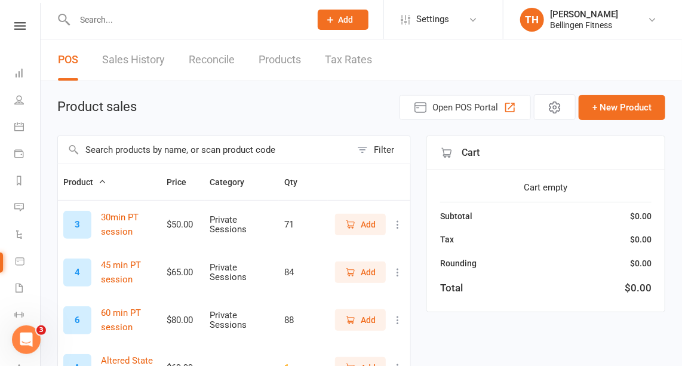
click at [192, 147] on input "text" at bounding box center [204, 149] width 293 height 27
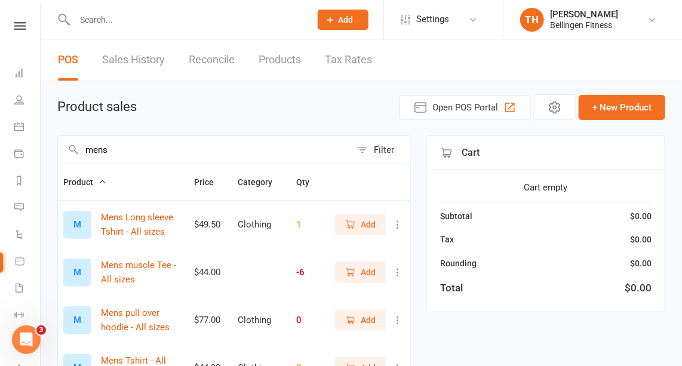
type input "mens"
click at [376, 269] on span "Add" at bounding box center [368, 272] width 15 height 13
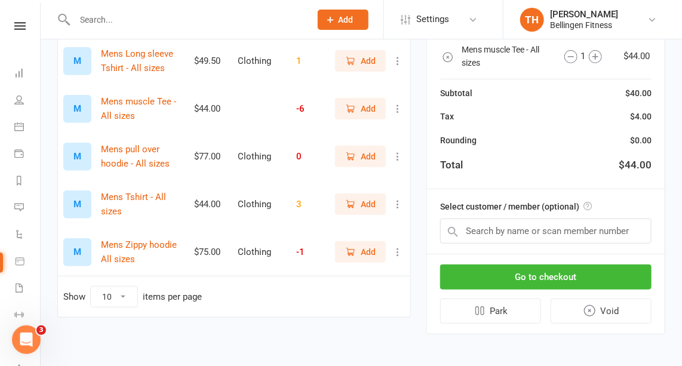
scroll to position [163, 0]
click at [503, 228] on input "text" at bounding box center [545, 231] width 211 height 25
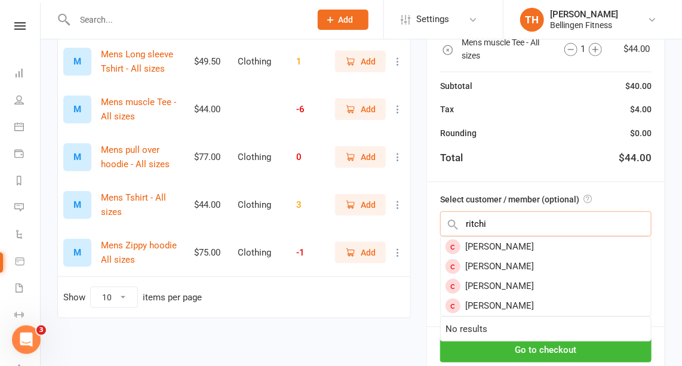
type input "[PERSON_NAME]"
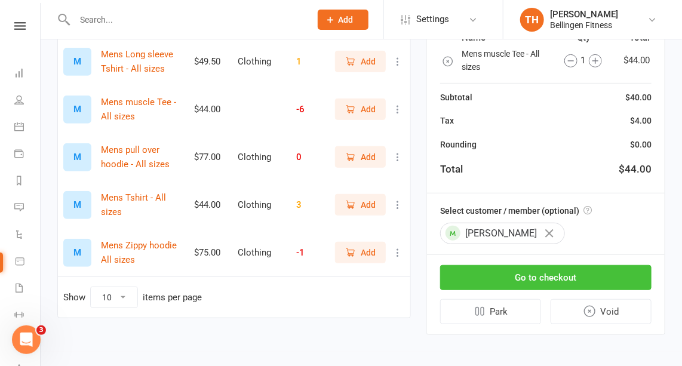
click at [501, 277] on button "Go to checkout" at bounding box center [545, 277] width 211 height 25
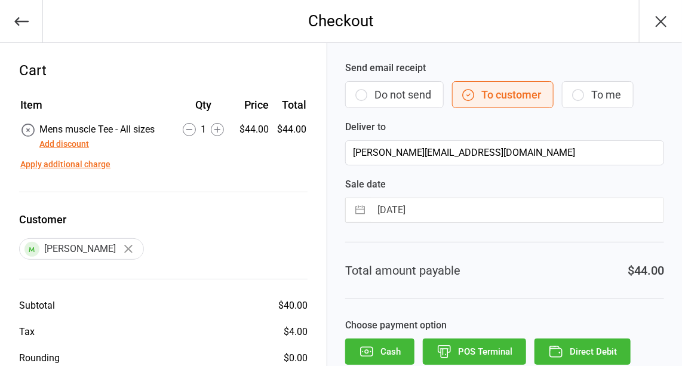
click at [578, 345] on button "Direct Debit" at bounding box center [583, 352] width 96 height 26
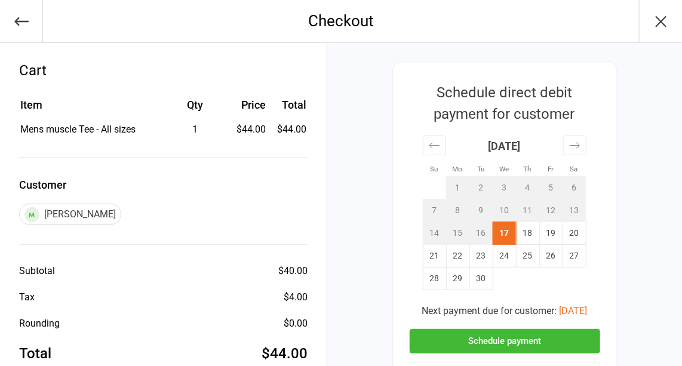
click at [578, 345] on button "Schedule payment" at bounding box center [505, 341] width 191 height 24
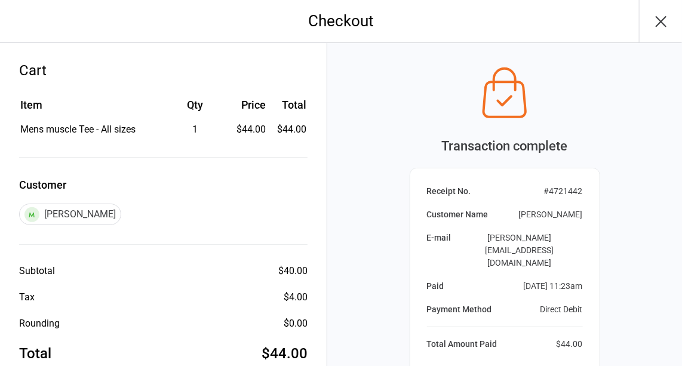
click at [659, 16] on icon "button" at bounding box center [661, 21] width 19 height 19
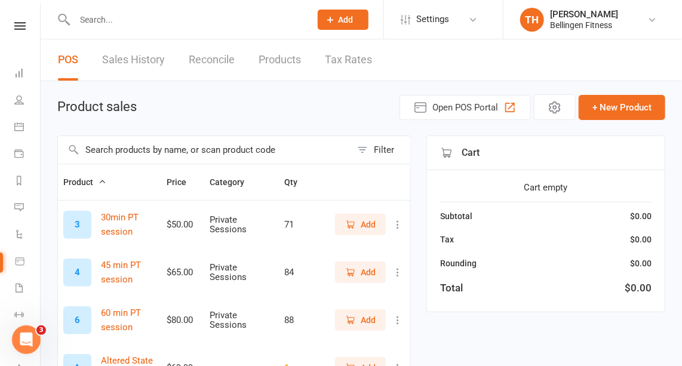
click at [119, 157] on input "text" at bounding box center [204, 149] width 293 height 27
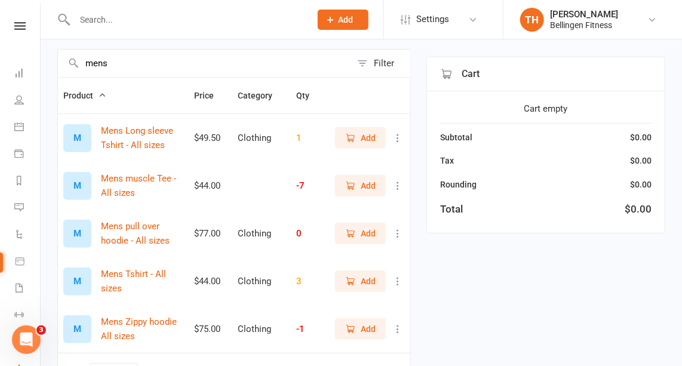
scroll to position [86, 0]
type input "mens"
click at [397, 335] on div "Add" at bounding box center [369, 330] width 72 height 22
click at [398, 332] on icon at bounding box center [398, 330] width 12 height 12
click at [319, 347] on link "View / Edit" at bounding box center [337, 352] width 118 height 24
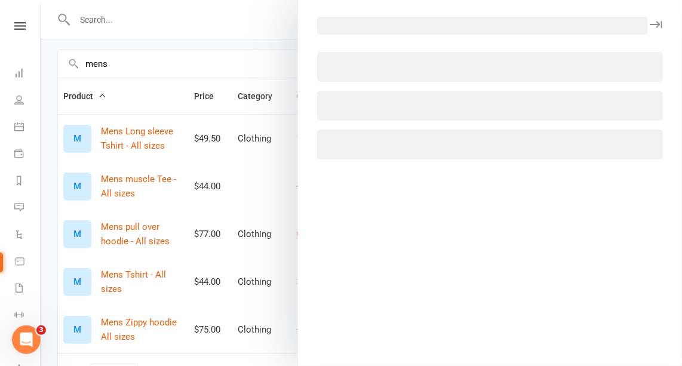
select select "1063"
select select "451"
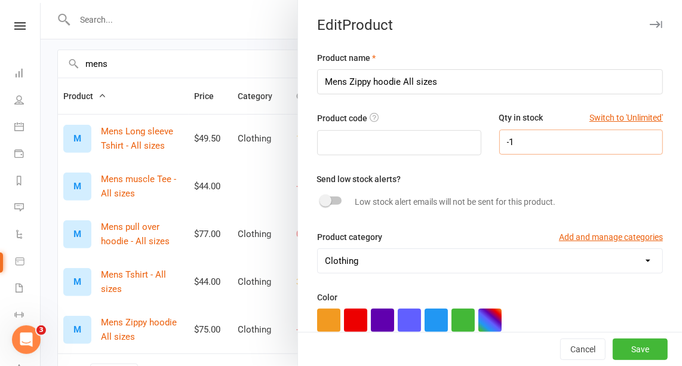
click at [516, 137] on input "-1" at bounding box center [581, 142] width 164 height 25
type input "0"
click at [629, 342] on button "Save" at bounding box center [640, 350] width 55 height 22
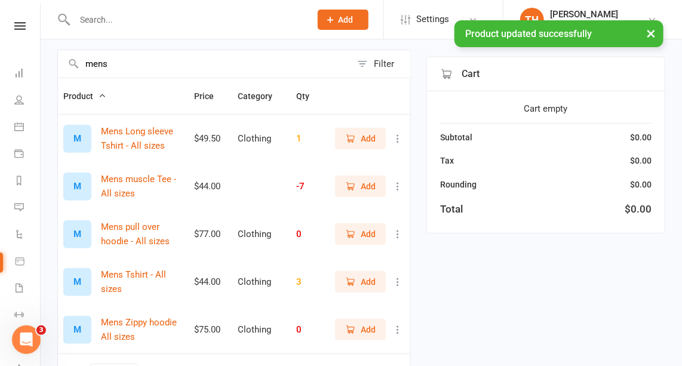
click at [398, 180] on icon at bounding box center [398, 186] width 12 height 12
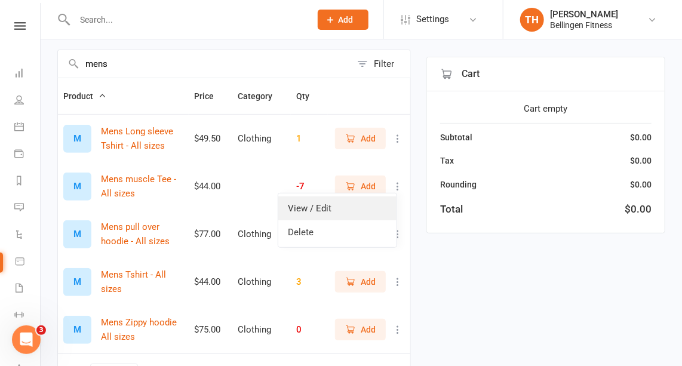
click at [320, 205] on link "View / Edit" at bounding box center [337, 209] width 118 height 24
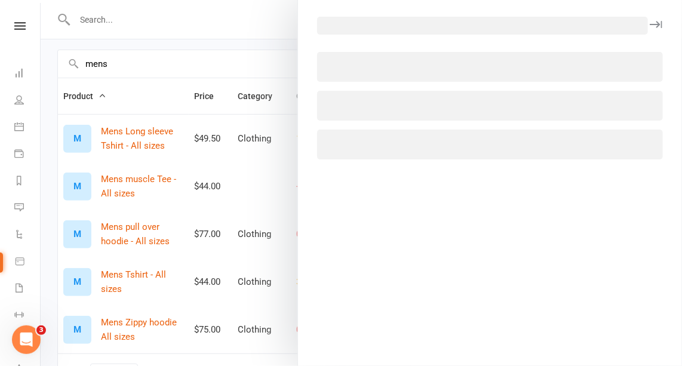
select select "451"
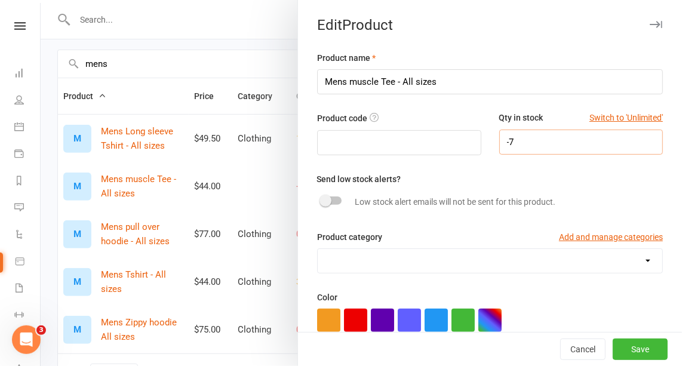
click at [520, 132] on input "-7" at bounding box center [581, 142] width 164 height 25
type input "3"
click at [623, 340] on button "Save" at bounding box center [640, 350] width 55 height 22
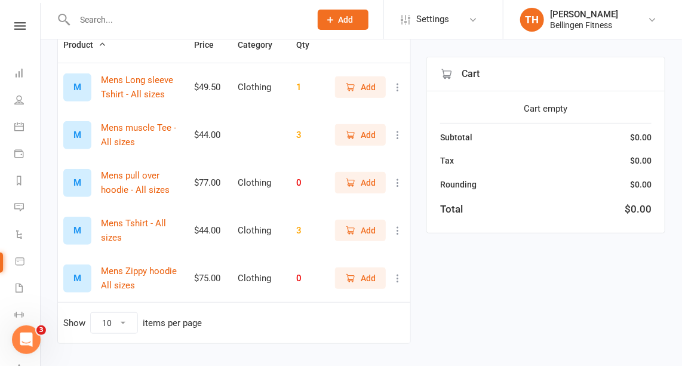
scroll to position [0, 0]
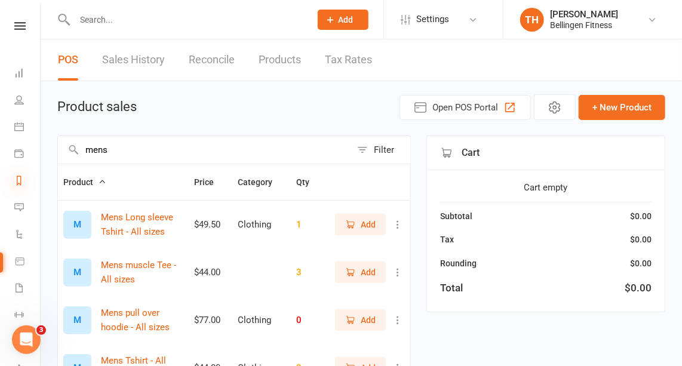
click at [22, 180] on icon at bounding box center [19, 181] width 10 height 10
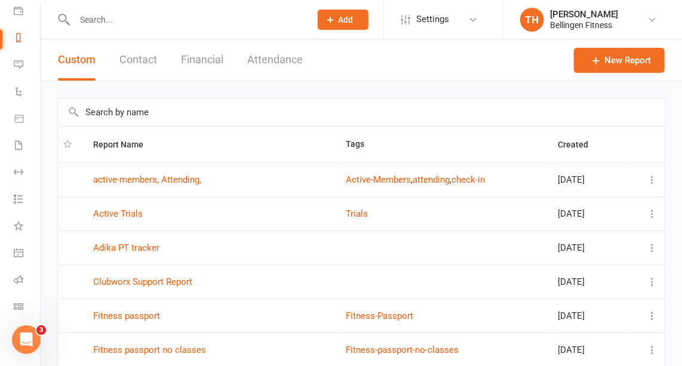
scroll to position [0, 1]
click at [19, 73] on icon at bounding box center [19, 73] width 10 height 10
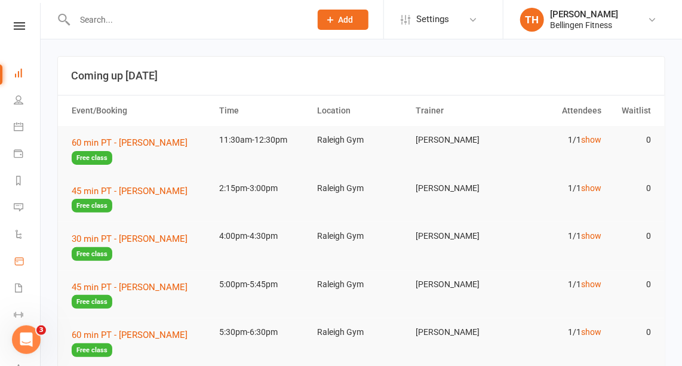
click at [19, 261] on icon at bounding box center [19, 261] width 11 height 11
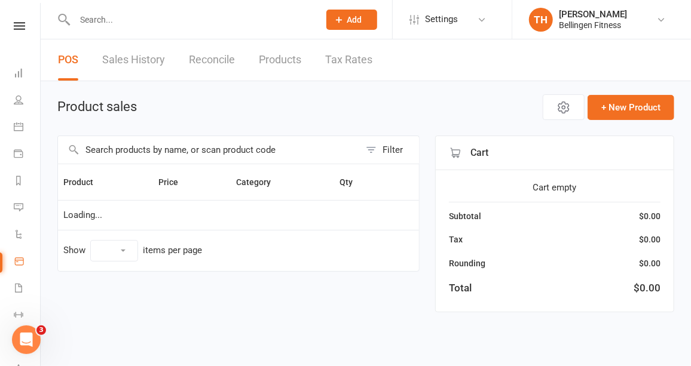
select select "10"
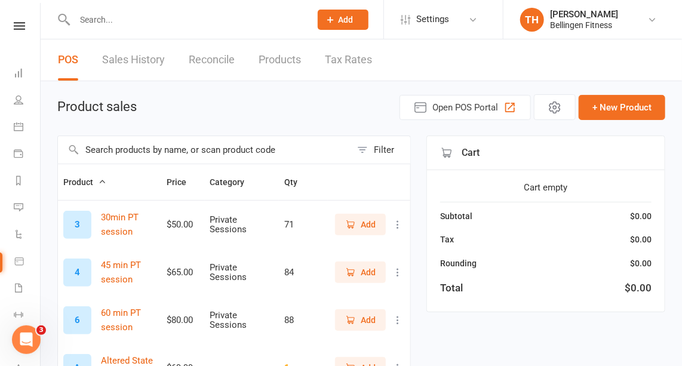
click at [192, 141] on input "text" at bounding box center [204, 149] width 293 height 27
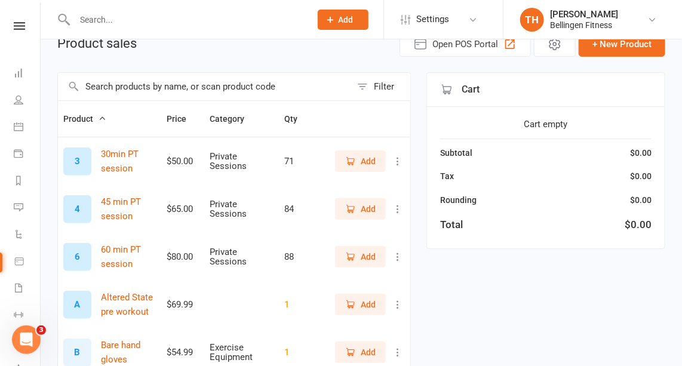
scroll to position [64, 0]
click at [99, 18] on input "text" at bounding box center [186, 19] width 231 height 17
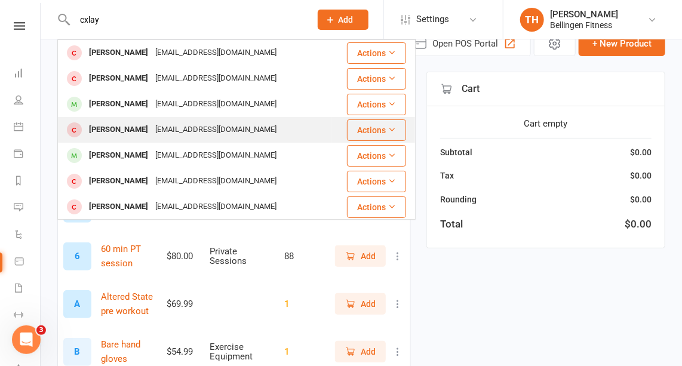
type input "cxlay"
click at [139, 127] on div "Clay Von Sturmer" at bounding box center [118, 129] width 66 height 17
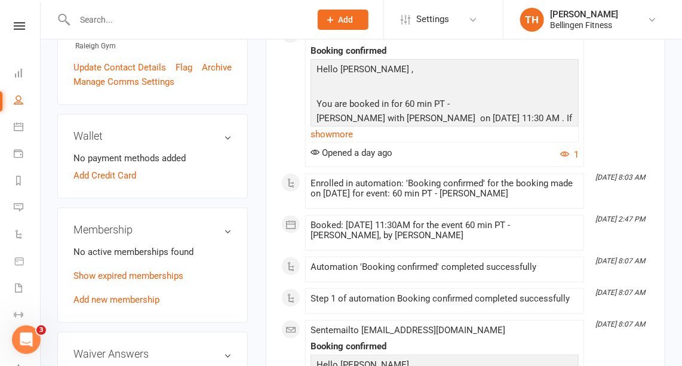
scroll to position [286, 0]
click at [129, 183] on link "Add Credit Card" at bounding box center [104, 175] width 63 height 14
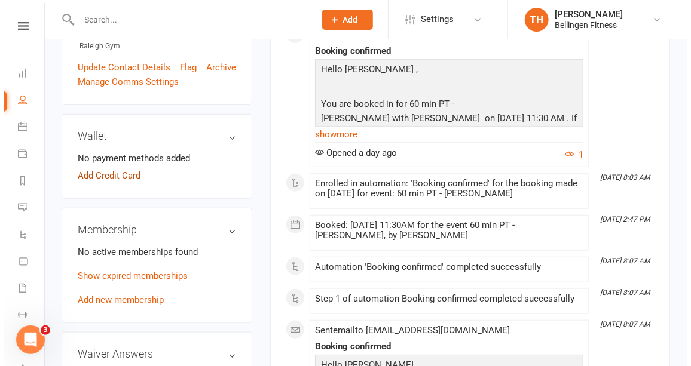
scroll to position [274, 0]
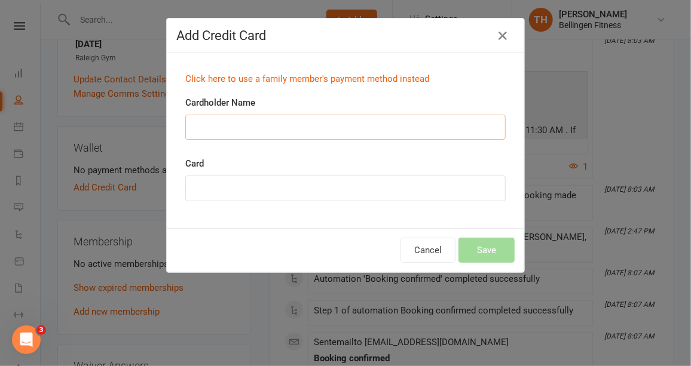
click at [211, 127] on input "Cardholder Name" at bounding box center [345, 127] width 320 height 25
click at [187, 127] on input "Clay Von Sturmor" at bounding box center [345, 127] width 320 height 25
click at [254, 125] on input "Clay Von Sturmor" at bounding box center [345, 127] width 320 height 25
click at [186, 127] on input "Clay Von Sturmer" at bounding box center [345, 127] width 320 height 25
type input "MR Clay Von Sturmer"
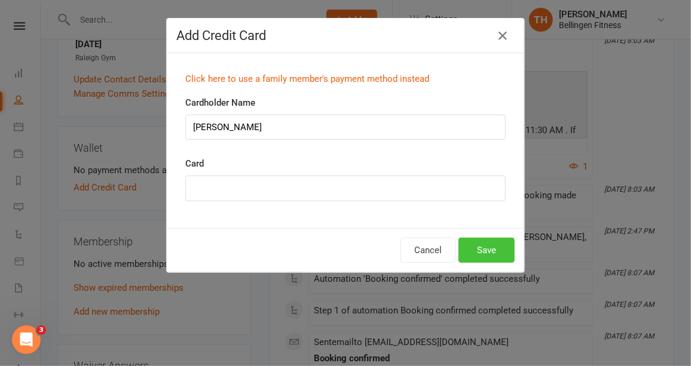
click at [485, 244] on button "Save" at bounding box center [486, 250] width 56 height 25
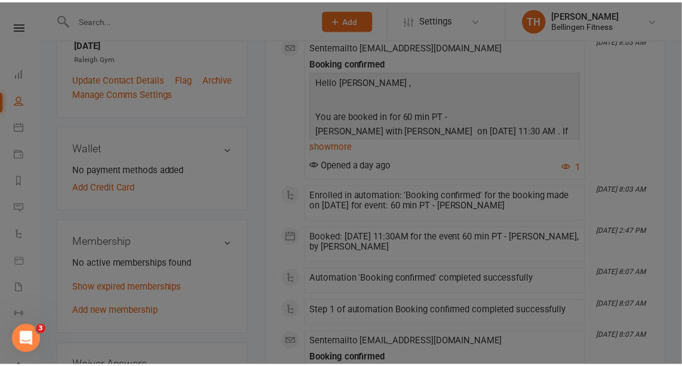
scroll to position [286, 0]
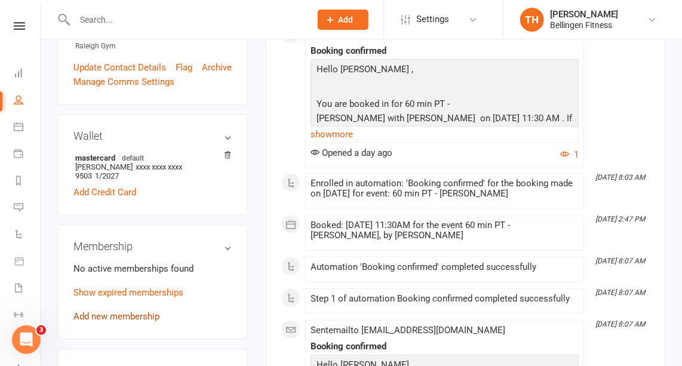
click at [125, 316] on link "Add new membership" at bounding box center [116, 316] width 86 height 11
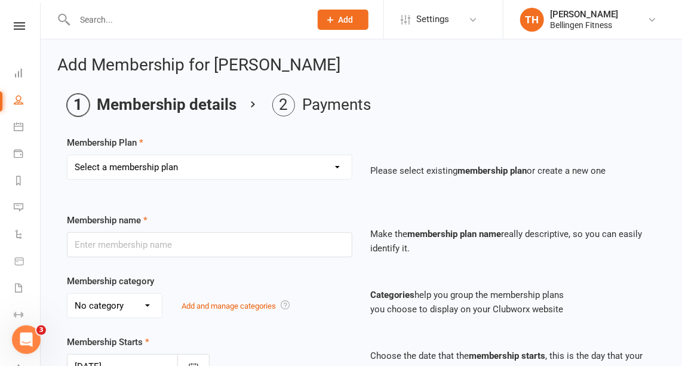
click at [340, 163] on select "Select a membership plan Create new Membership Plan Gym membership WITH classes…" at bounding box center [209, 167] width 284 height 24
select select "12"
click at [67, 155] on select "Select a membership plan Create new Membership Plan Gym membership WITH classes…" at bounding box center [209, 167] width 284 height 24
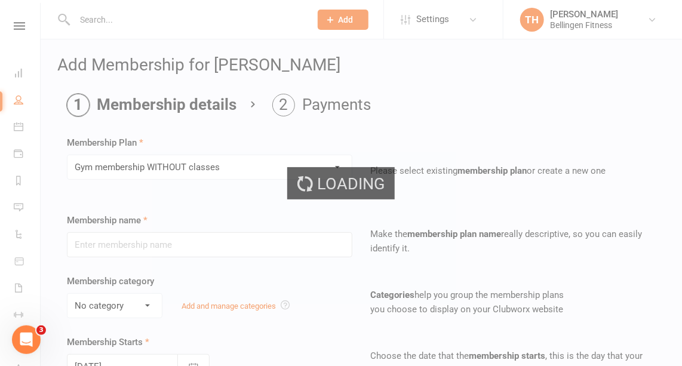
type input "Gym membership WITHOUT classes"
select select "1"
type input "0"
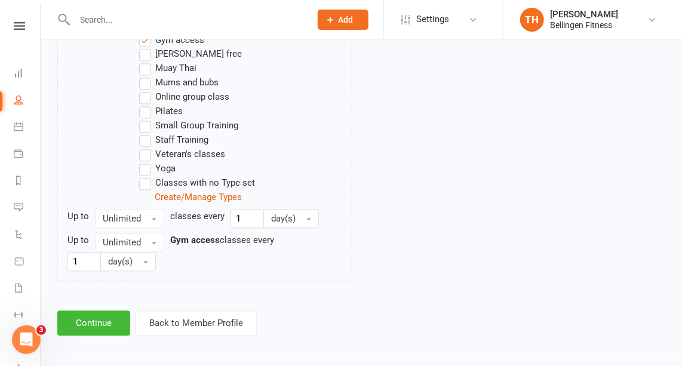
scroll to position [763, 0]
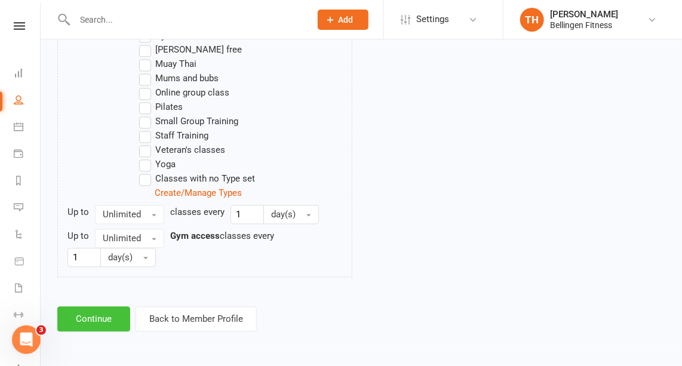
click at [106, 318] on button "Continue" at bounding box center [93, 319] width 73 height 25
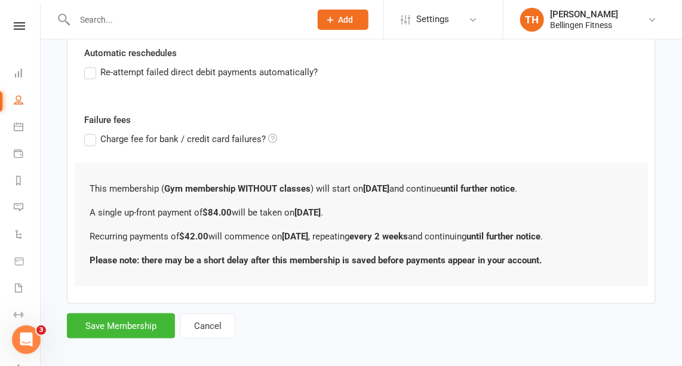
scroll to position [474, 0]
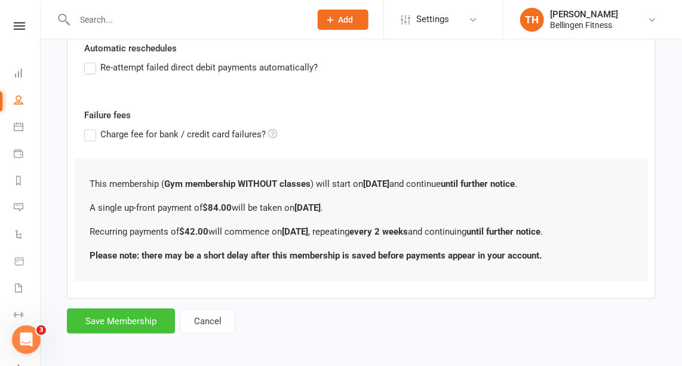
click at [106, 318] on button "Save Membership" at bounding box center [121, 321] width 108 height 25
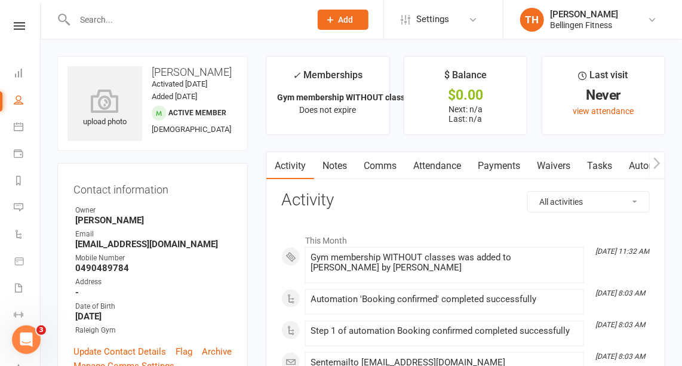
click at [558, 162] on link "Waivers" at bounding box center [554, 165] width 50 height 27
